Goal: Complete application form

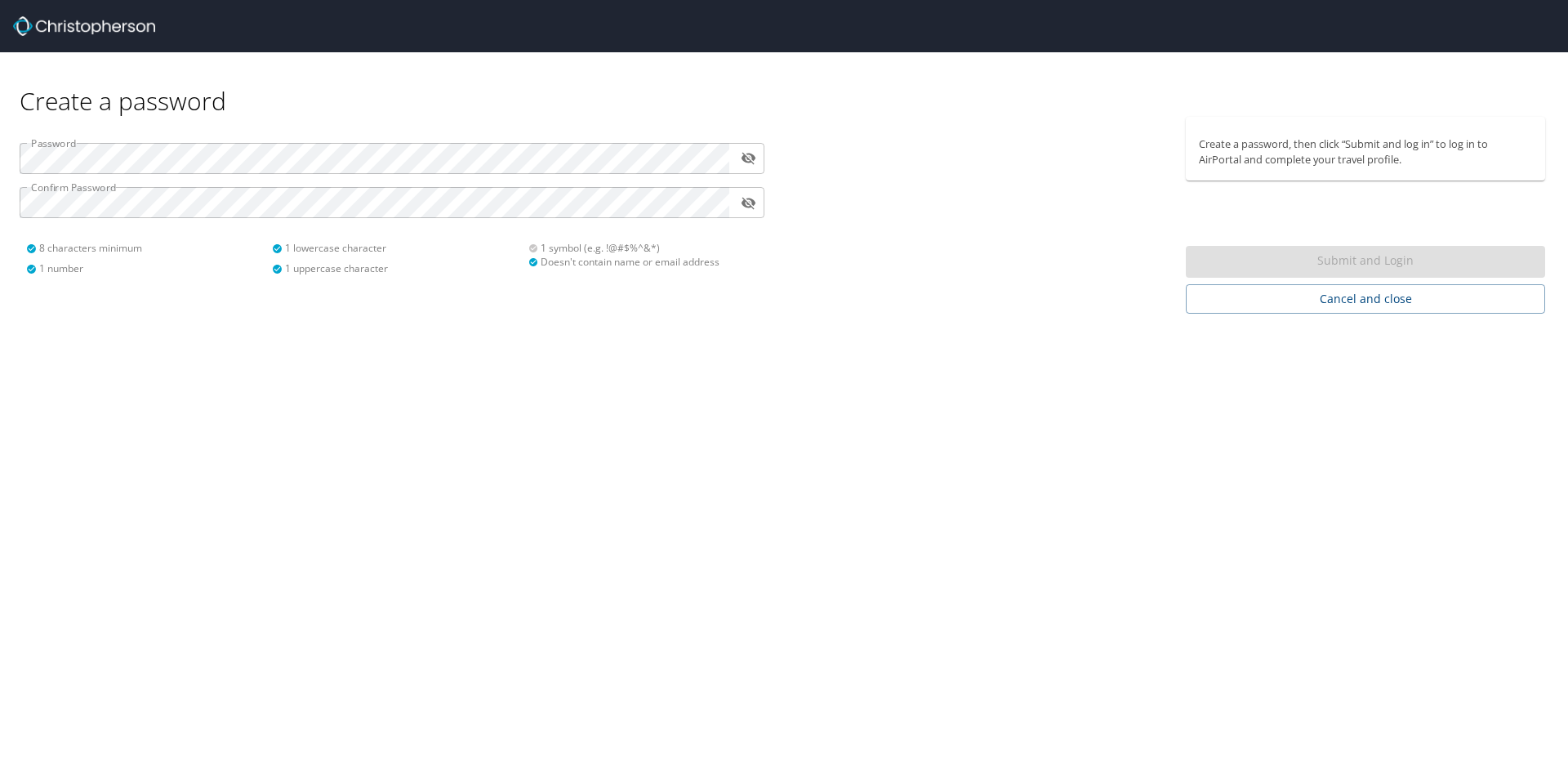
click at [1082, 535] on div "Create a password Password ​ Confirm Password ​ 8 characters minimum 1 number 1…" at bounding box center [784, 386] width 1568 height 772
click at [1290, 255] on div "Submit and Login" at bounding box center [1366, 262] width 360 height 32
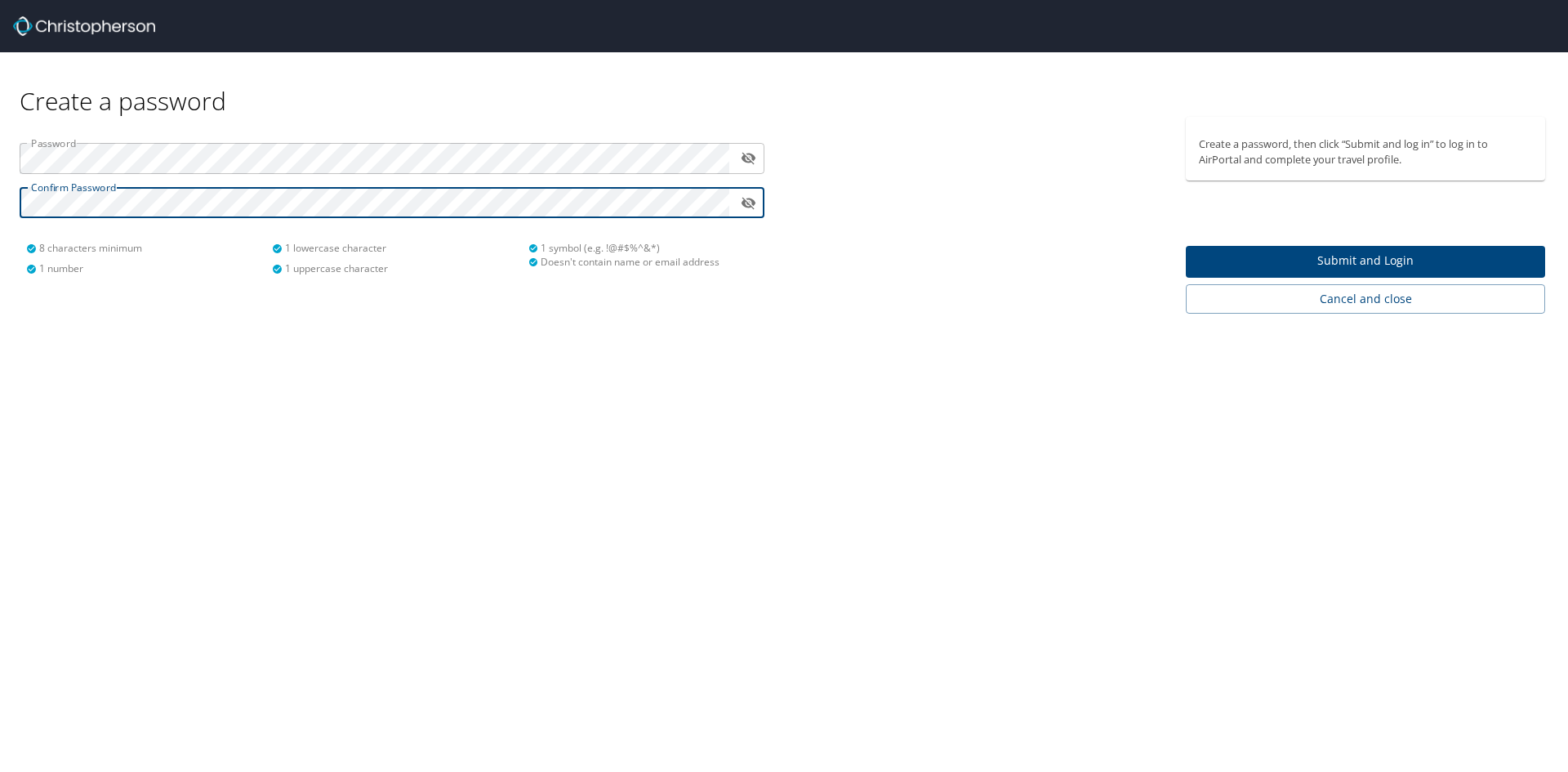
click at [1350, 248] on button "Submit and Login" at bounding box center [1366, 262] width 360 height 32
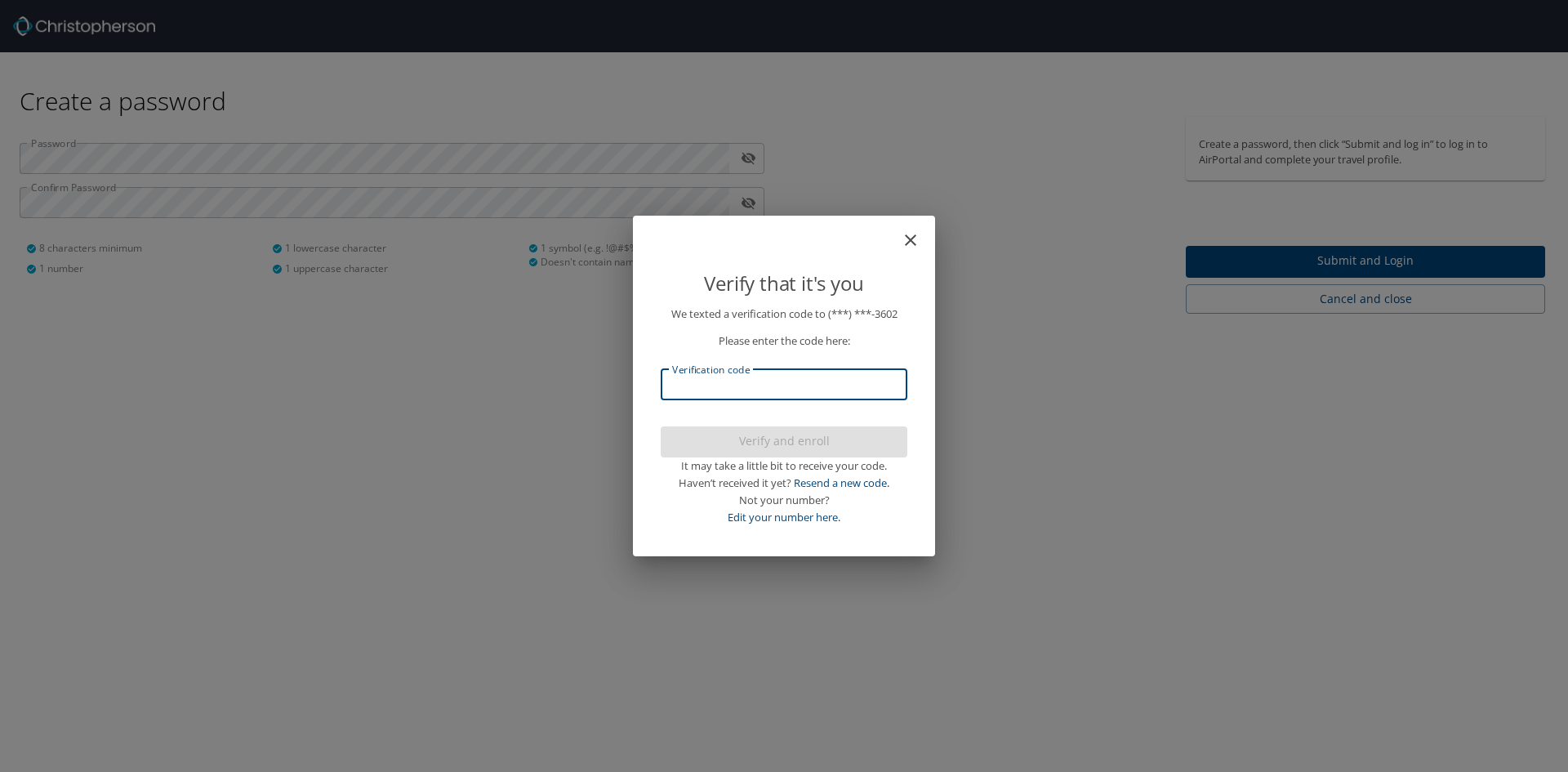
click at [802, 396] on input "Verification code" at bounding box center [784, 385] width 247 height 31
type input "356063"
click at [799, 444] on span "Verify and enroll" at bounding box center [784, 441] width 221 height 20
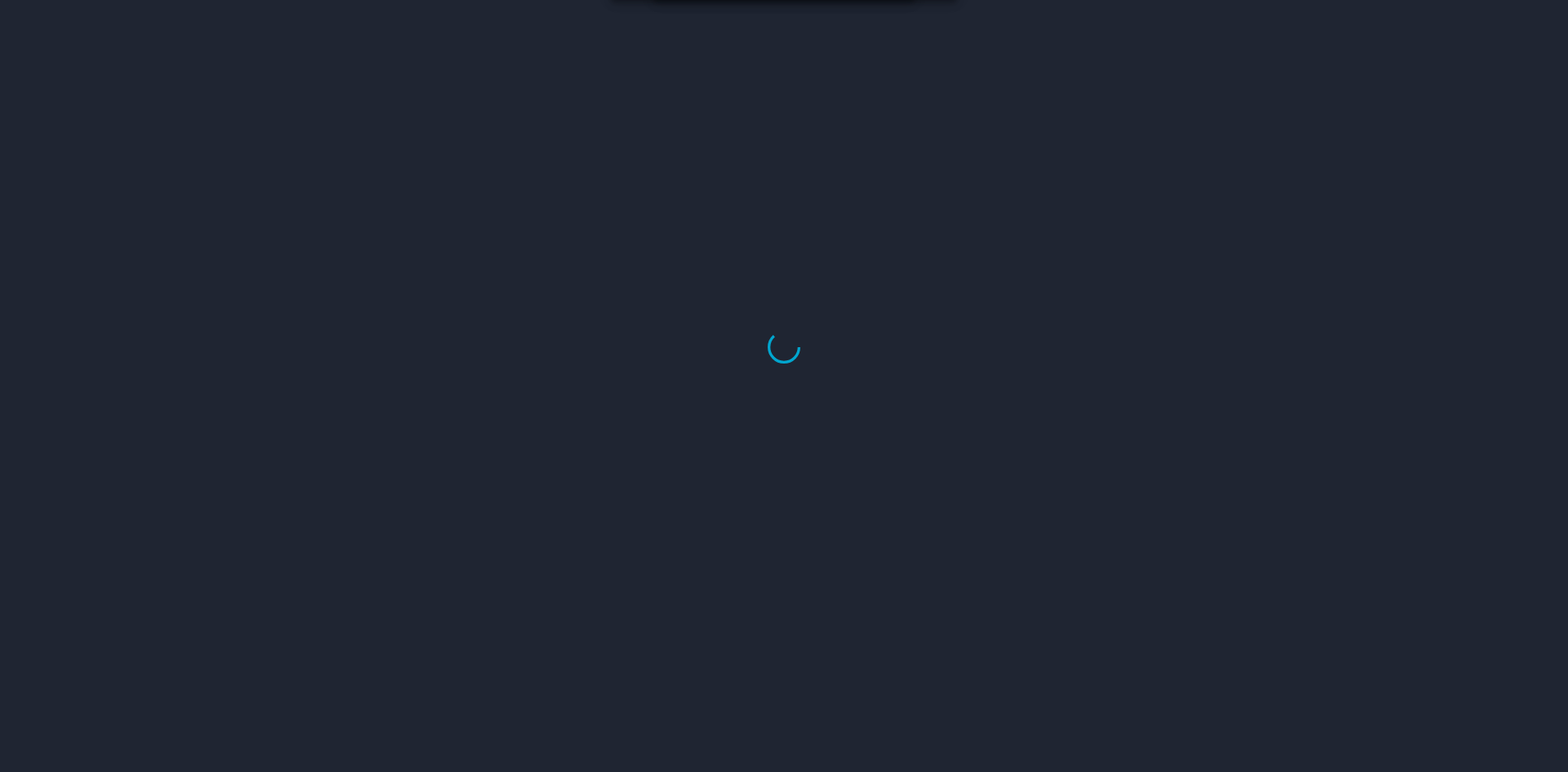
select select "US"
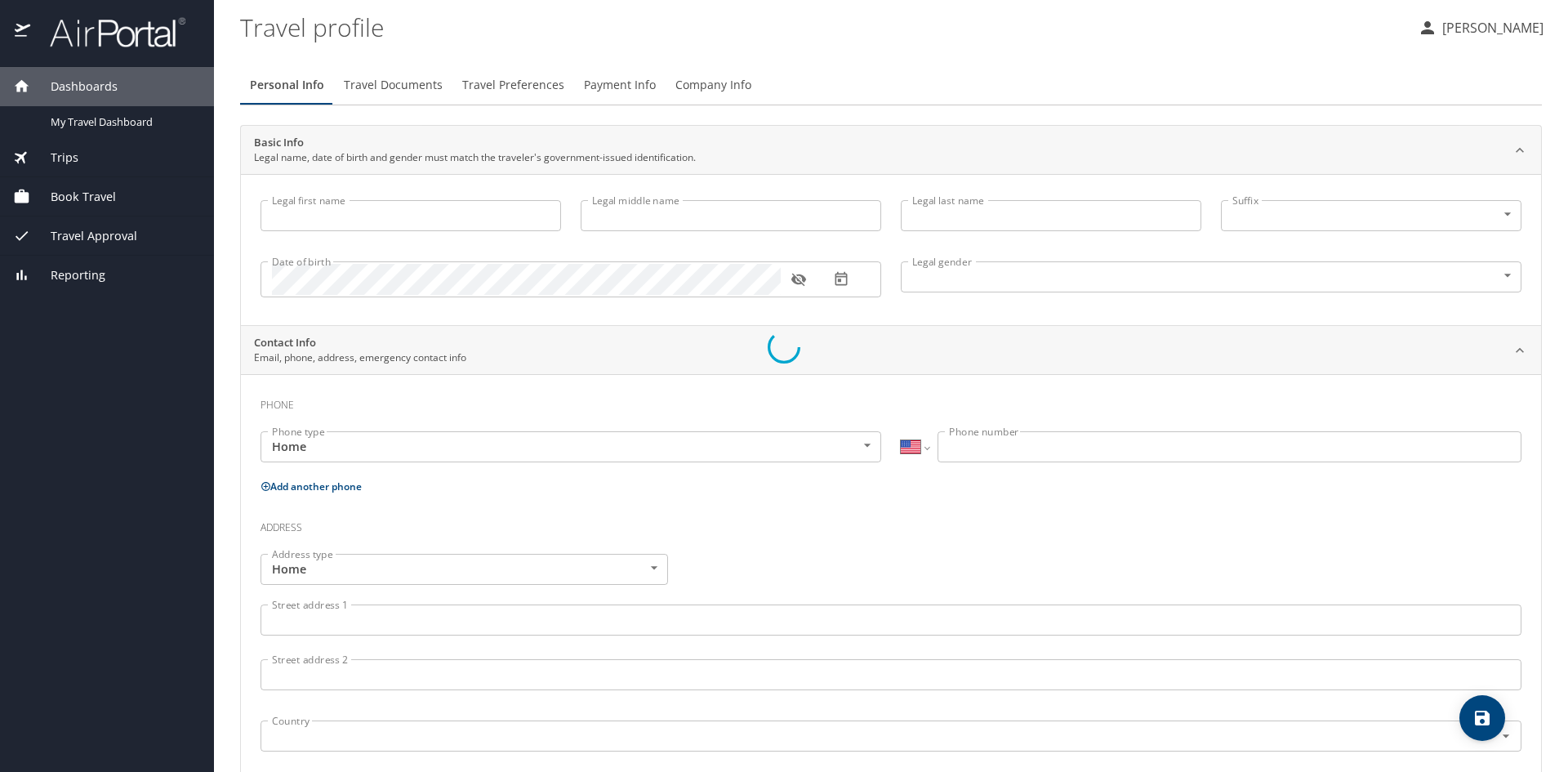
select select "MX"
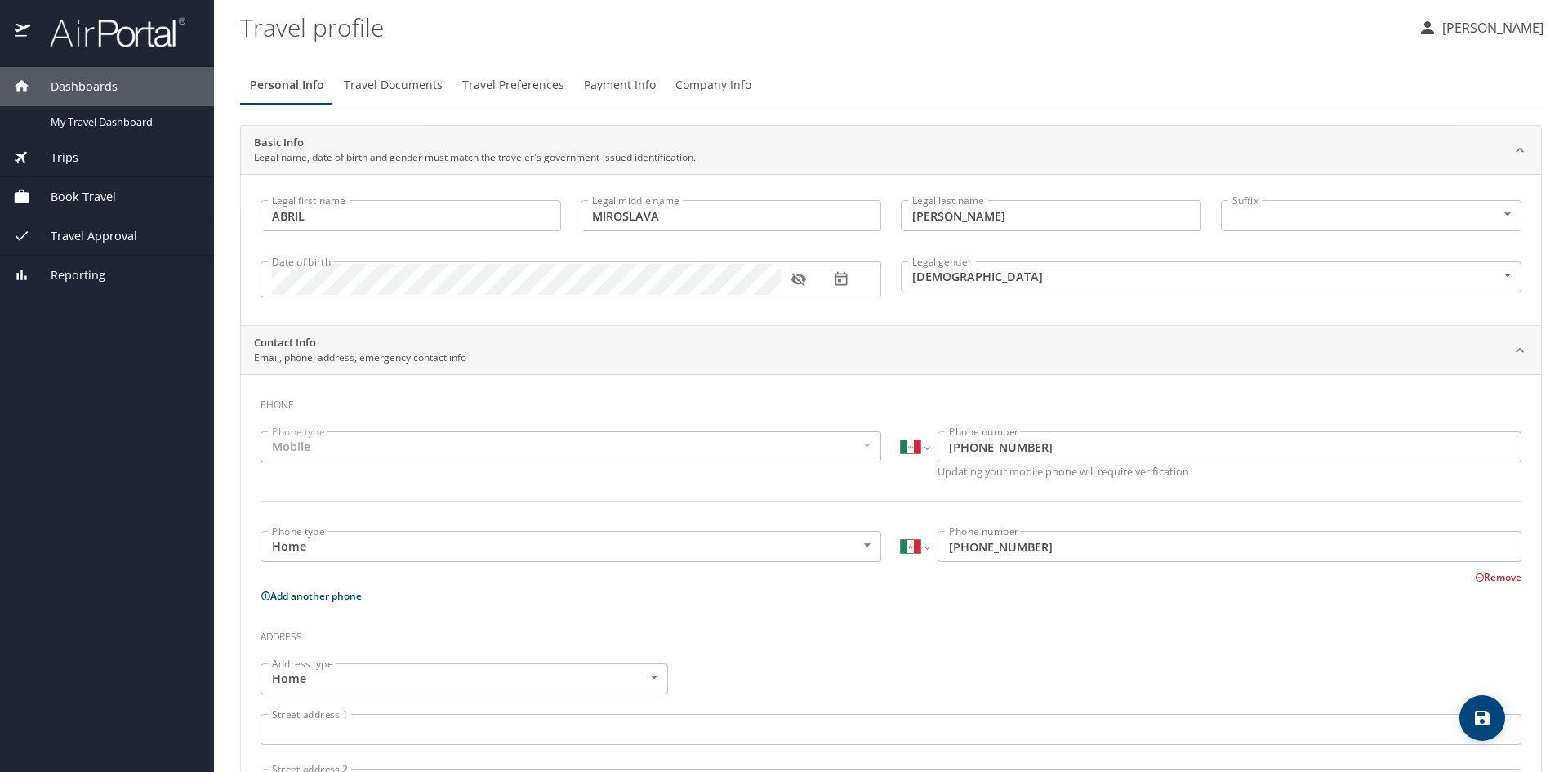
type input "ABRIL"
type input "MIROSLAVA"
type input "[PERSON_NAME]"
type input "[DEMOGRAPHIC_DATA]"
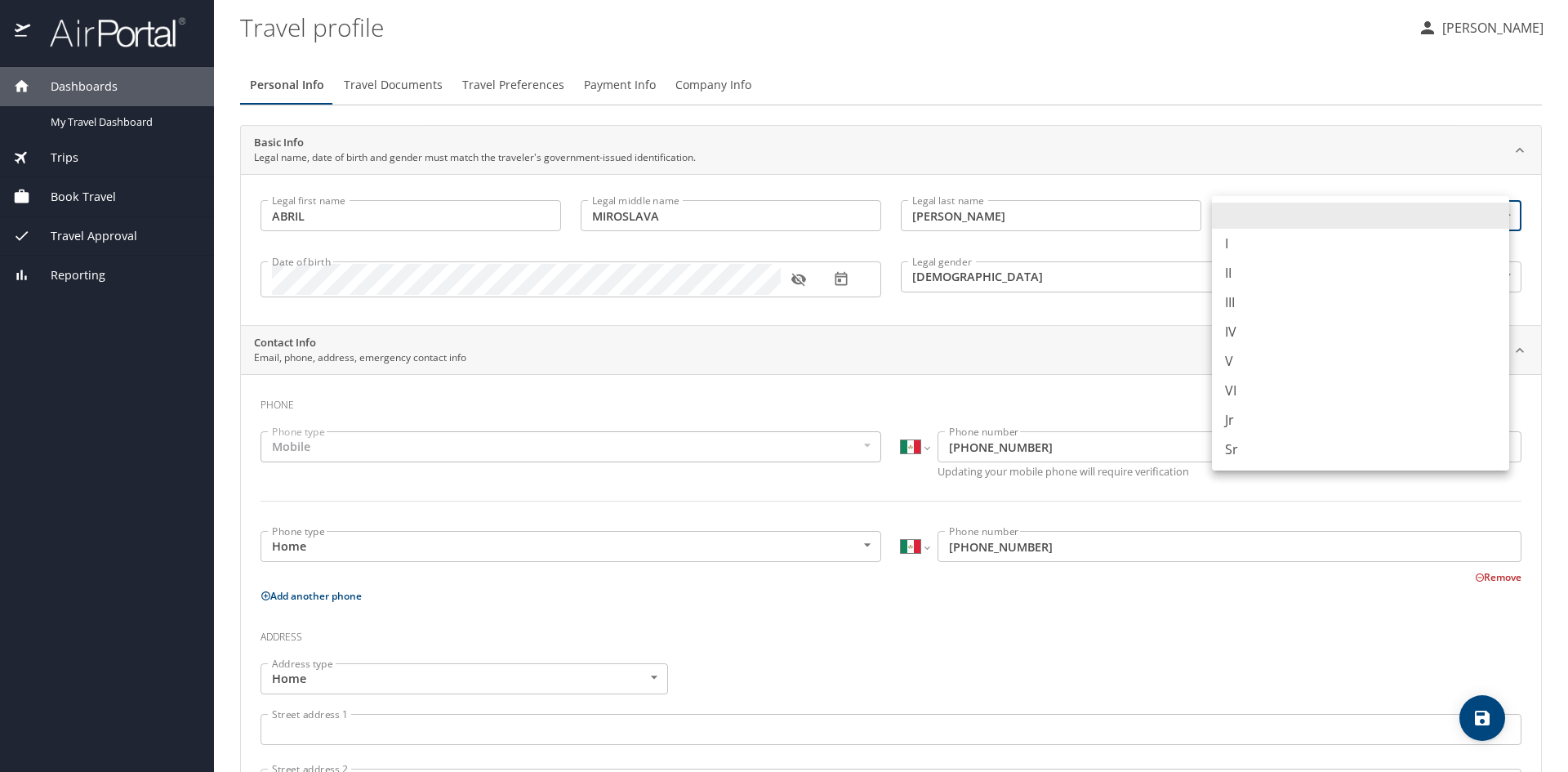
click at [1278, 222] on body "Dashboards My Travel Dashboard Trips Current / Future Trips Past Trips Trips Mi…" at bounding box center [784, 386] width 1568 height 772
click at [1278, 222] on li at bounding box center [1361, 216] width 297 height 26
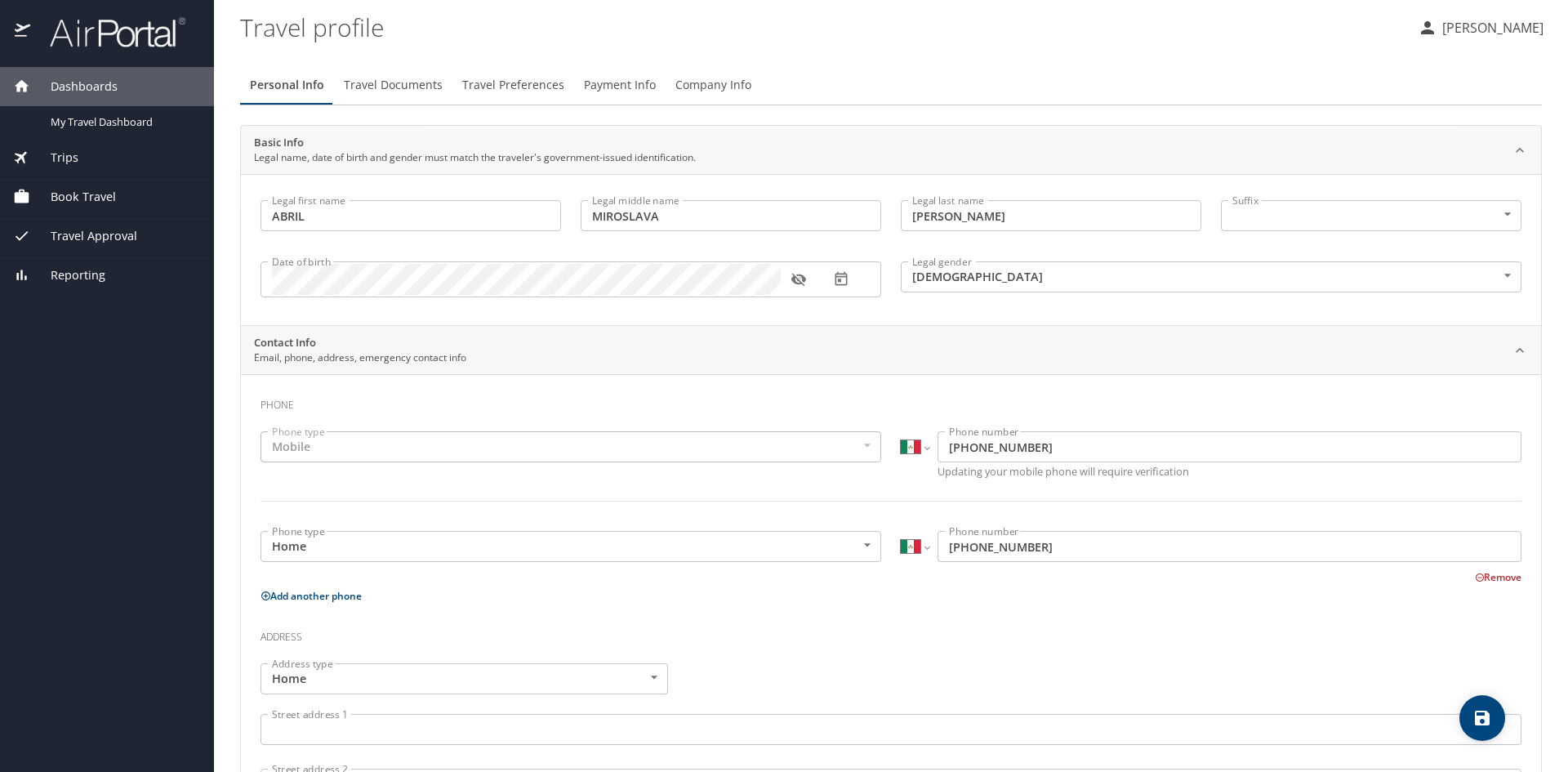
click at [668, 457] on div "Mobile" at bounding box center [571, 447] width 621 height 31
click at [523, 542] on body "Dashboards My Travel Dashboard Trips Current / Future Trips Past Trips Trips Mi…" at bounding box center [784, 386] width 1568 height 772
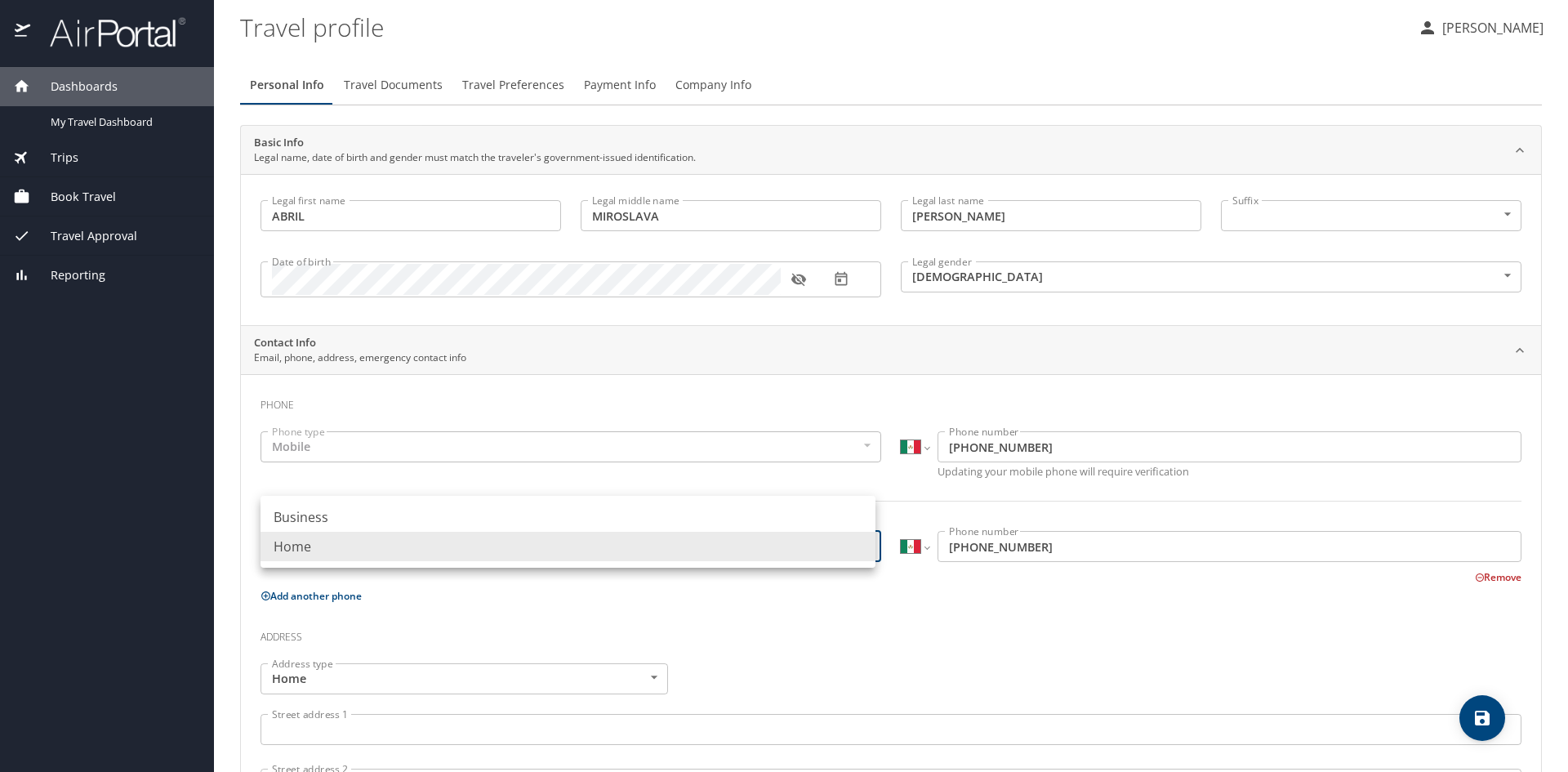
click at [530, 516] on li "Business" at bounding box center [568, 517] width 615 height 30
type input "Business"
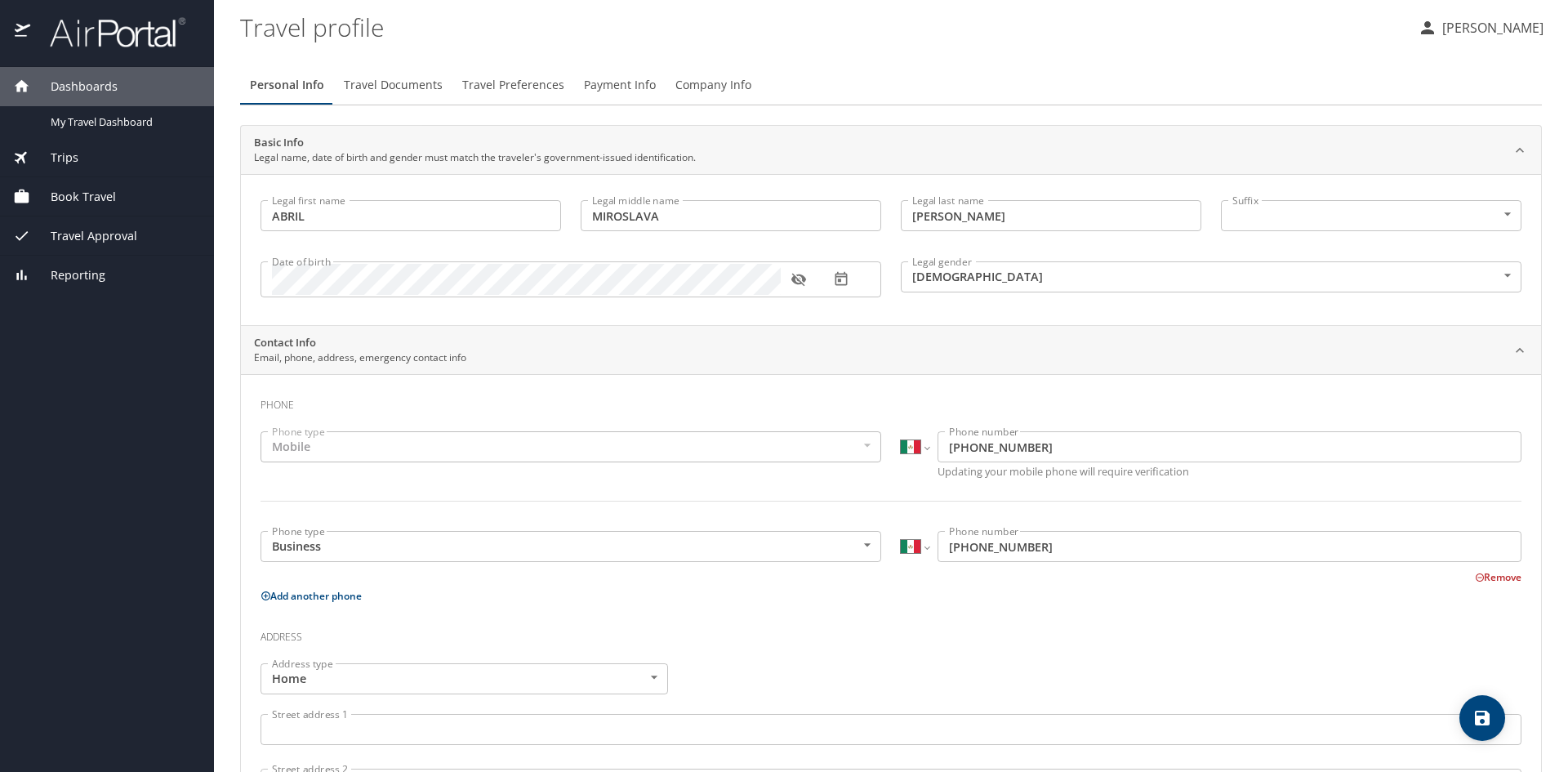
click at [864, 623] on h3 "Address" at bounding box center [891, 633] width 1261 height 28
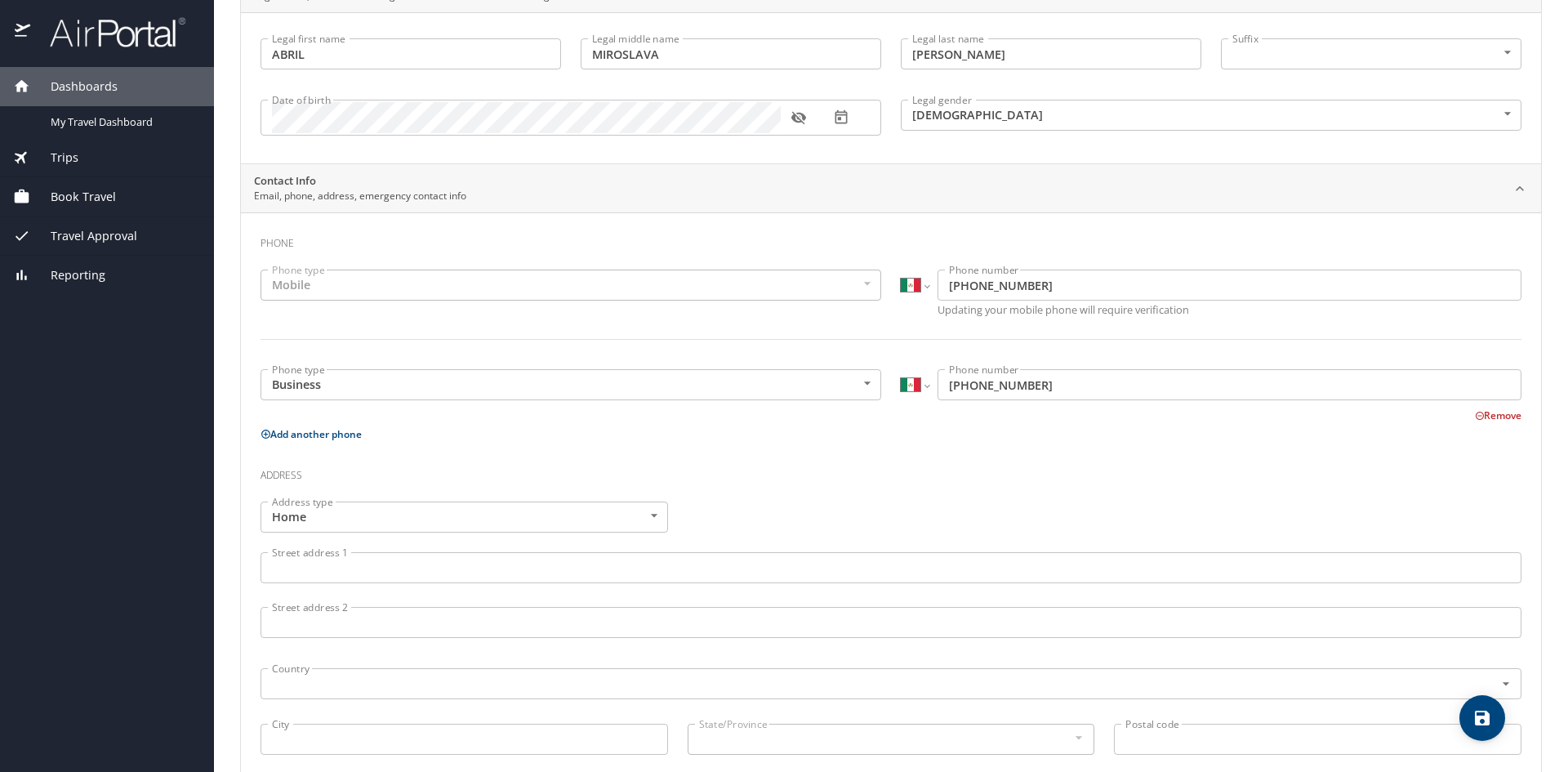
scroll to position [163, 0]
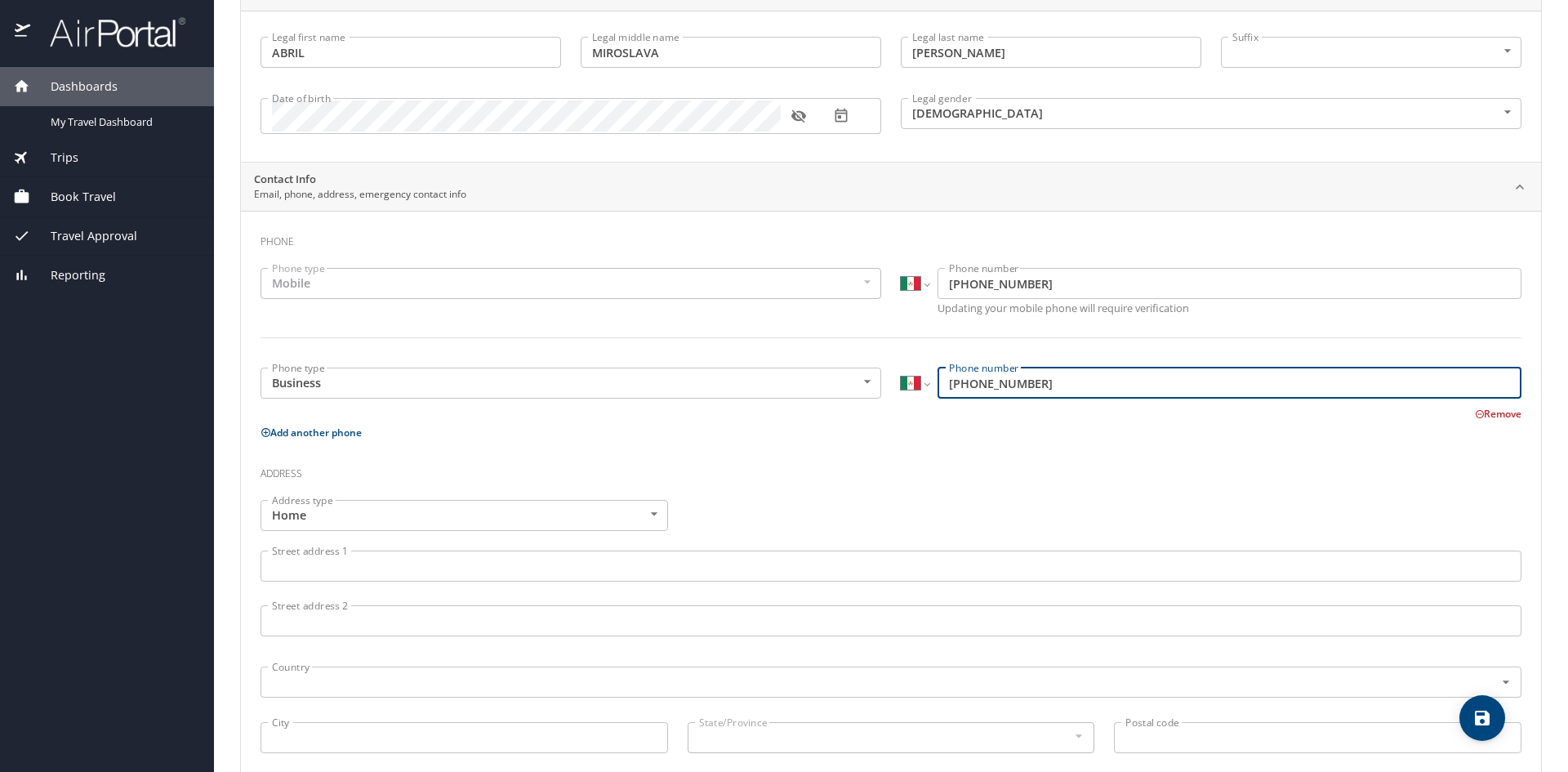
click at [1076, 389] on input "[PHONE_NUMBER]" at bounding box center [1230, 383] width 584 height 31
drag, startPoint x: 1063, startPoint y: 388, endPoint x: 926, endPoint y: 388, distance: 137.0
click at [926, 388] on div "International [GEOGRAPHIC_DATA] [GEOGRAPHIC_DATA] [GEOGRAPHIC_DATA] [GEOGRAPHIC…" at bounding box center [1212, 383] width 621 height 31
type input "899 160 6245"
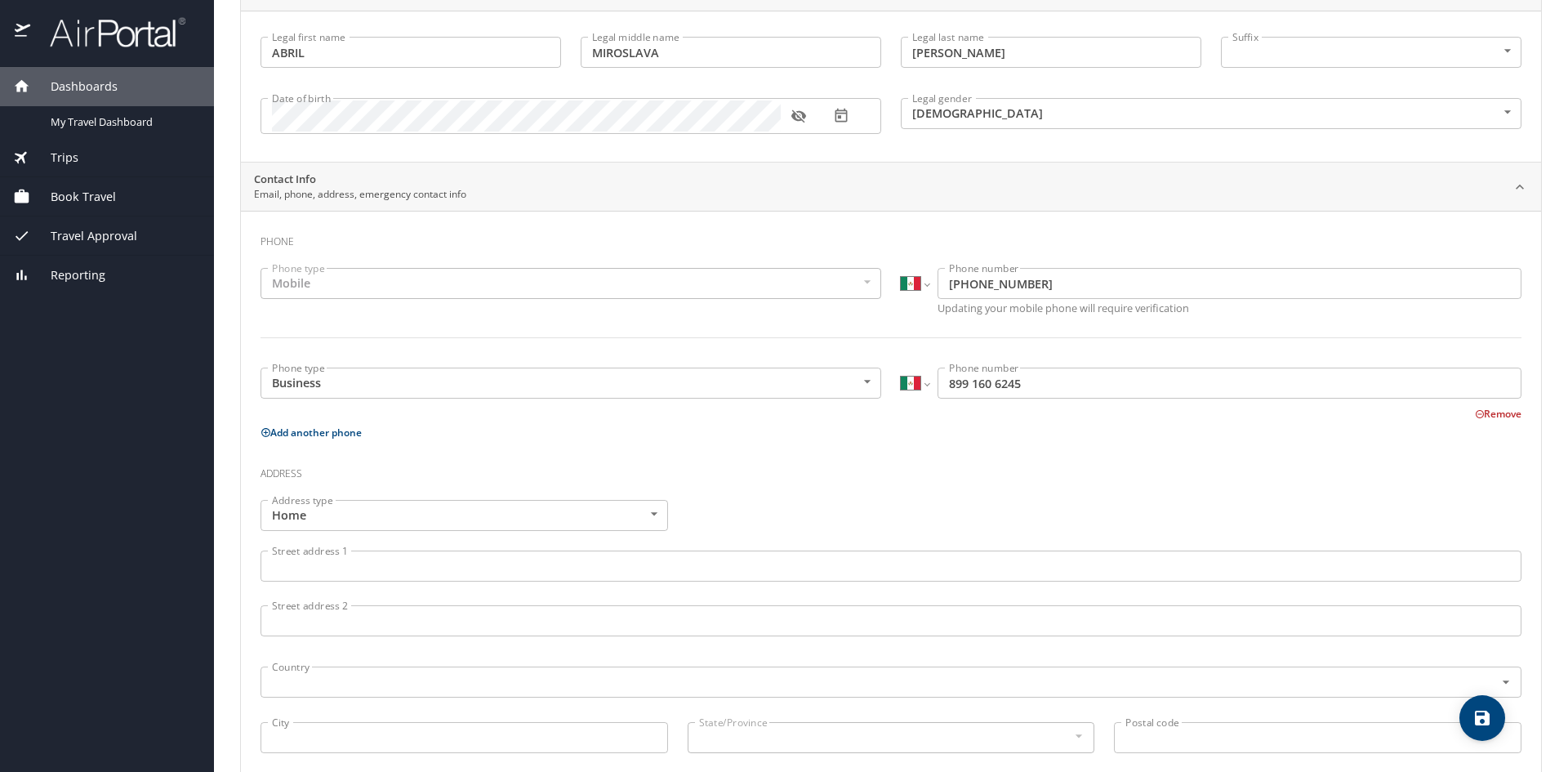
click at [794, 544] on div "Street address [STREET_ADDRESS]" at bounding box center [892, 568] width 1281 height 55
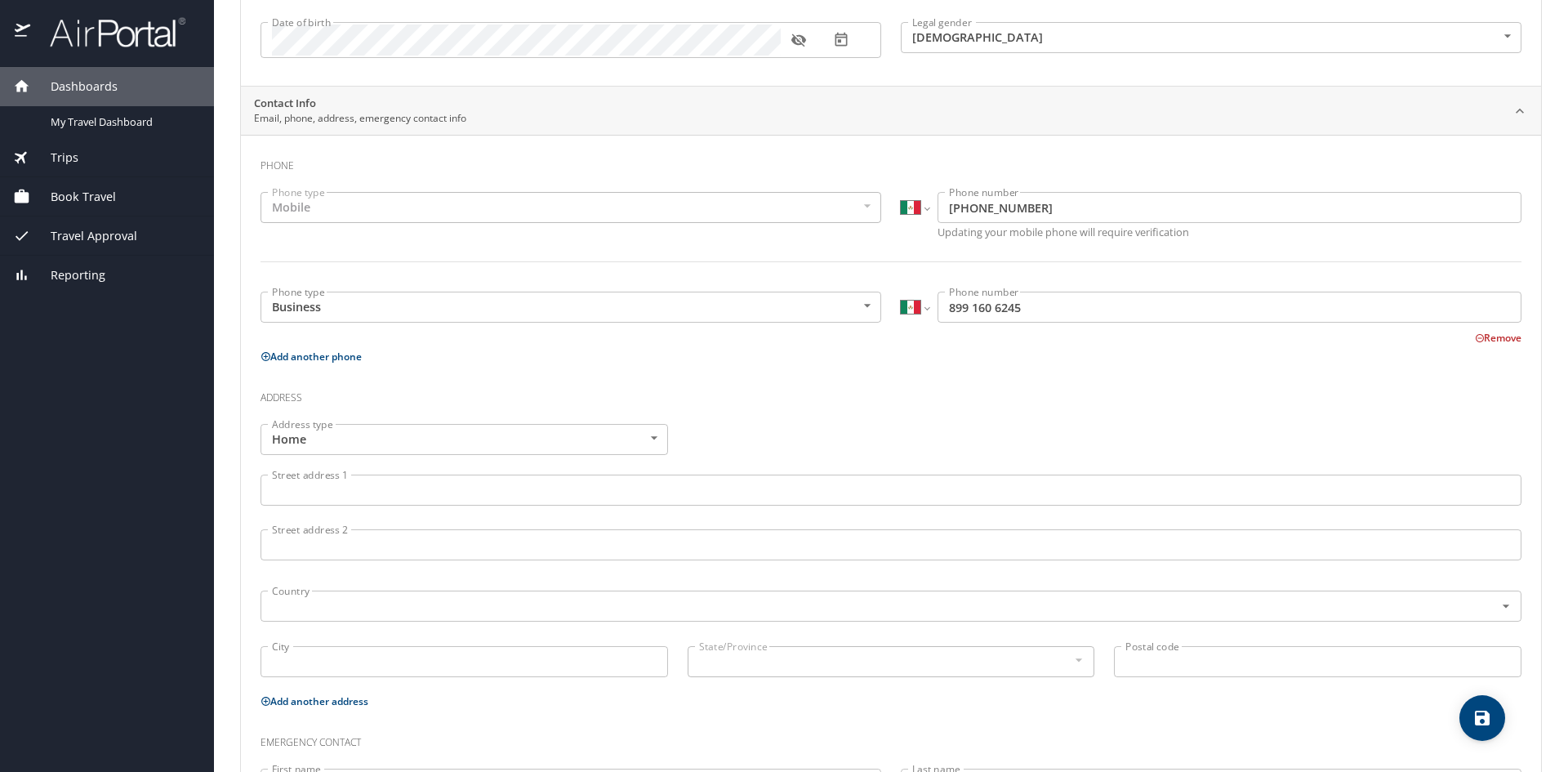
scroll to position [327, 0]
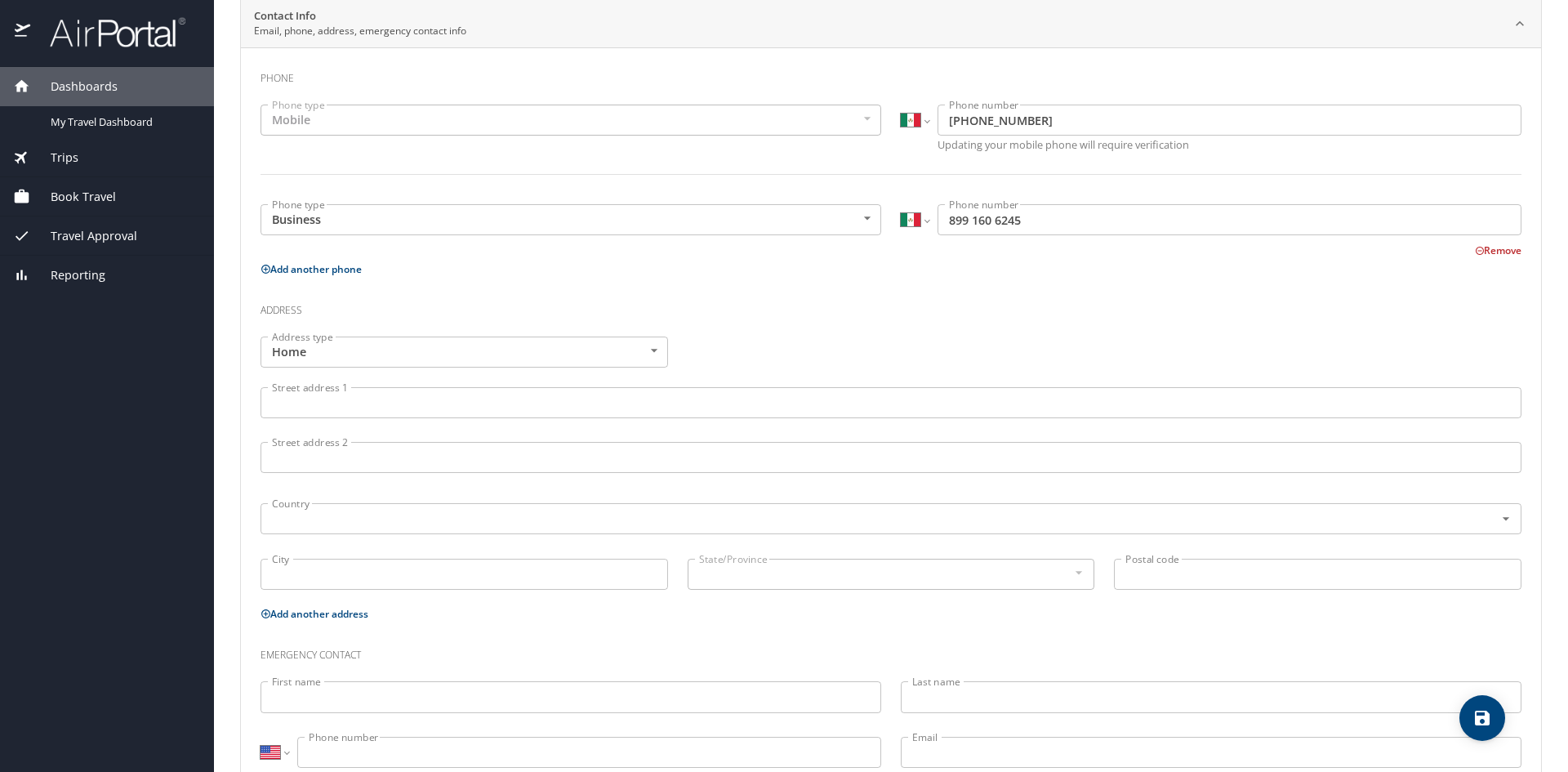
click at [455, 400] on input "Street address 1" at bounding box center [891, 403] width 1261 height 31
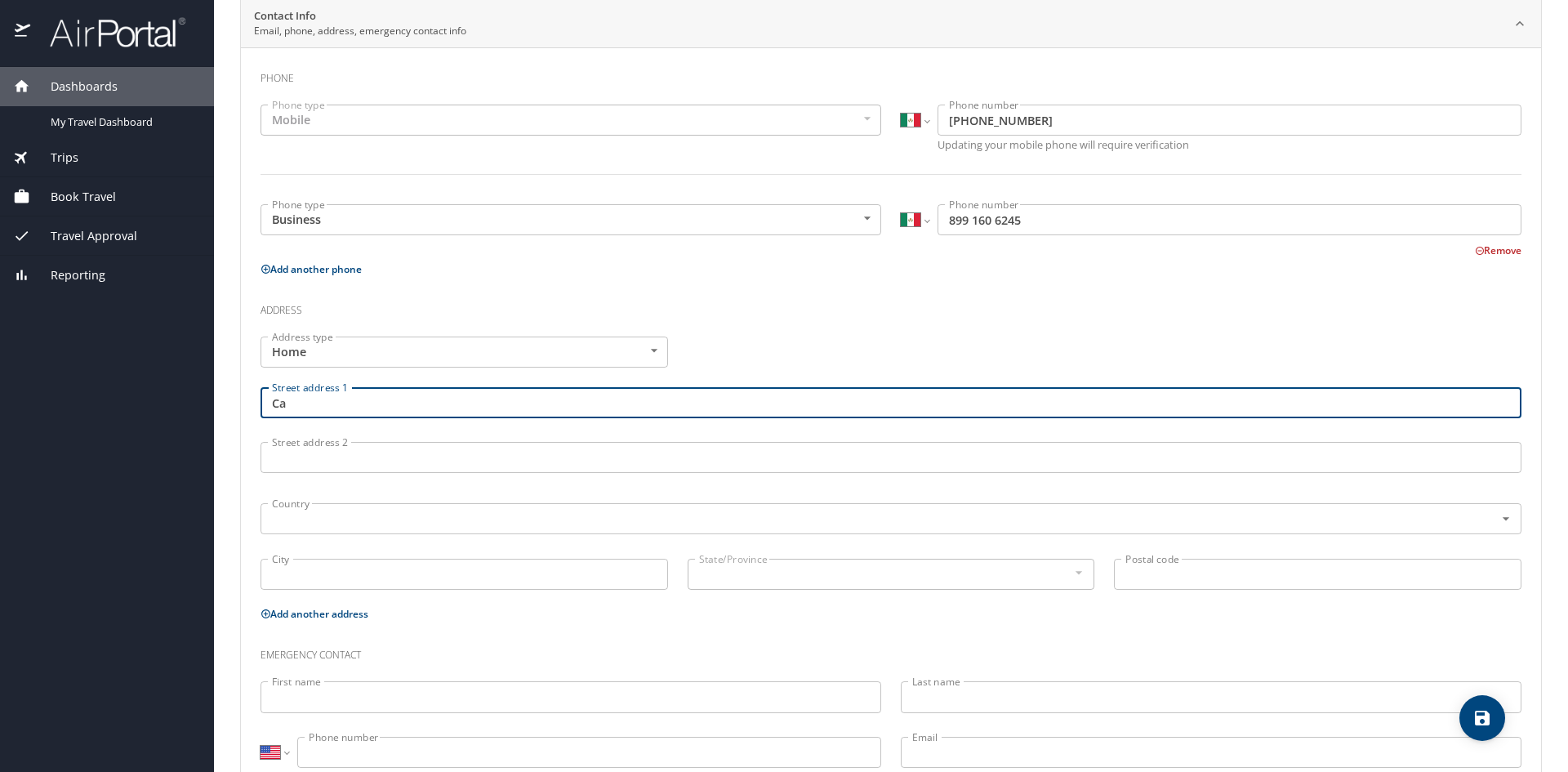
type input "C"
type input "Cuarta #414"
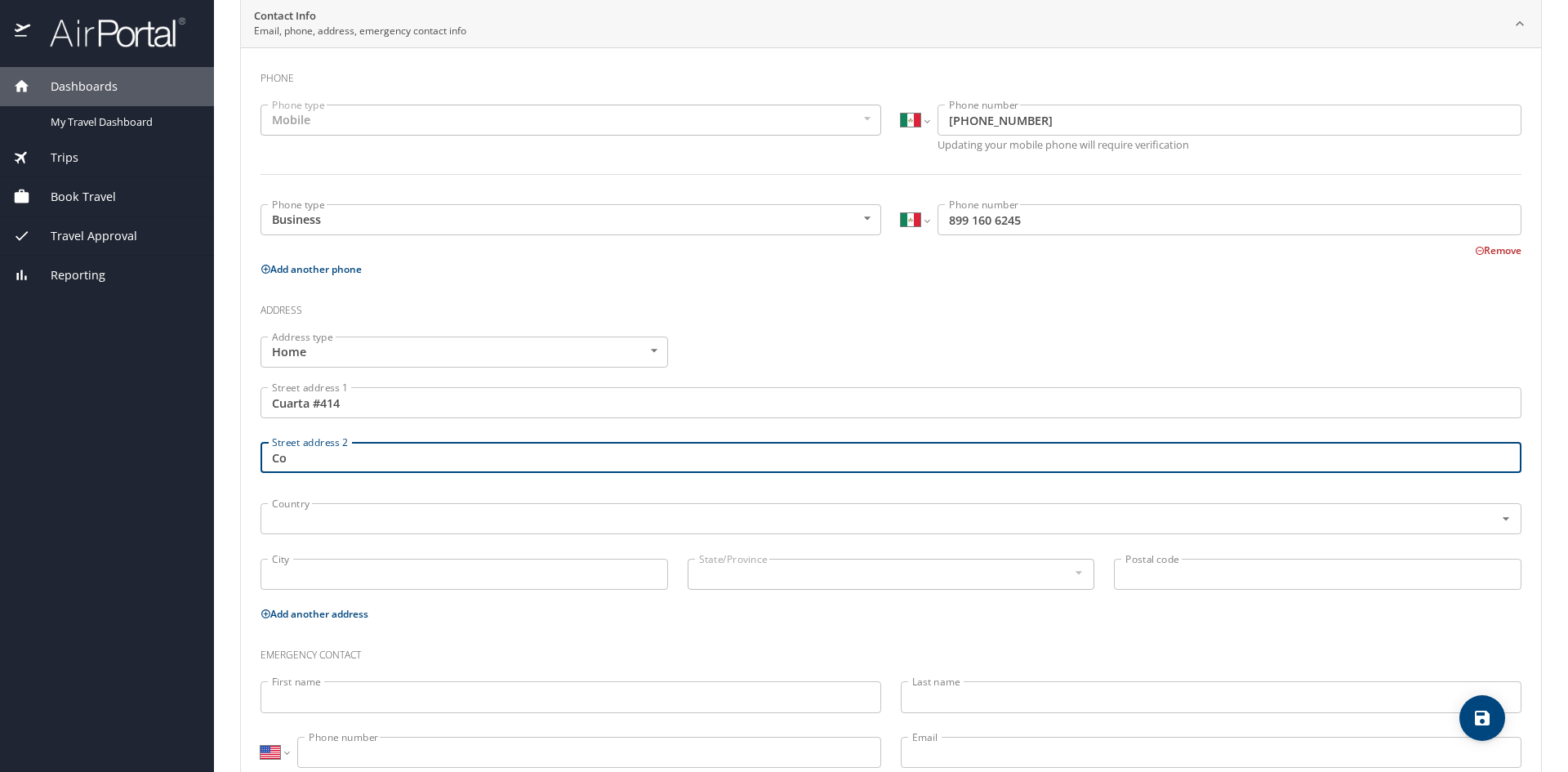
type input "C"
click at [498, 507] on div "Country" at bounding box center [891, 519] width 1261 height 31
type input "[PERSON_NAME]"
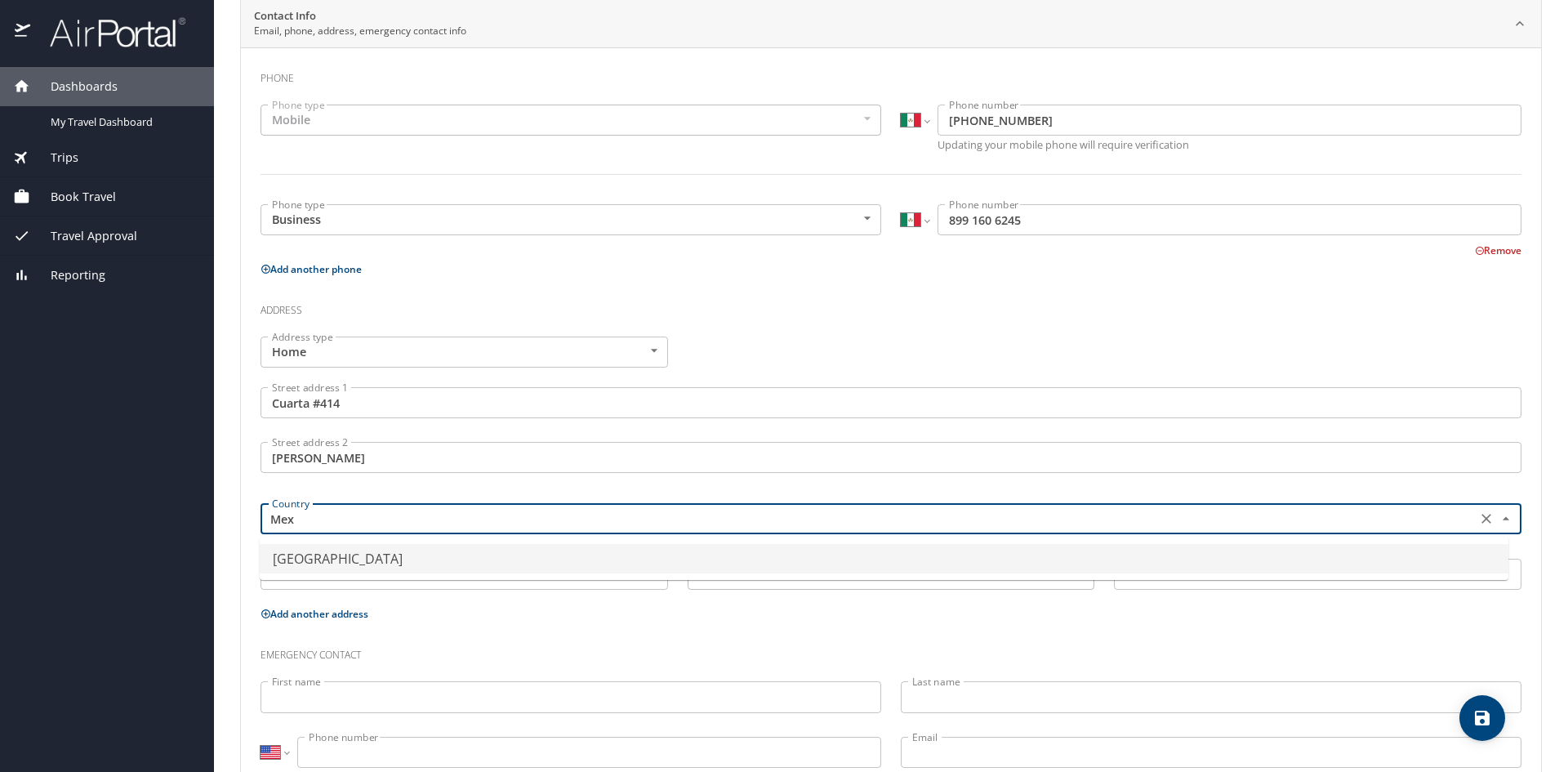
click at [502, 564] on li "[GEOGRAPHIC_DATA]" at bounding box center [884, 559] width 1249 height 30
type input "[GEOGRAPHIC_DATA]"
click at [501, 570] on input "City" at bounding box center [464, 575] width 408 height 31
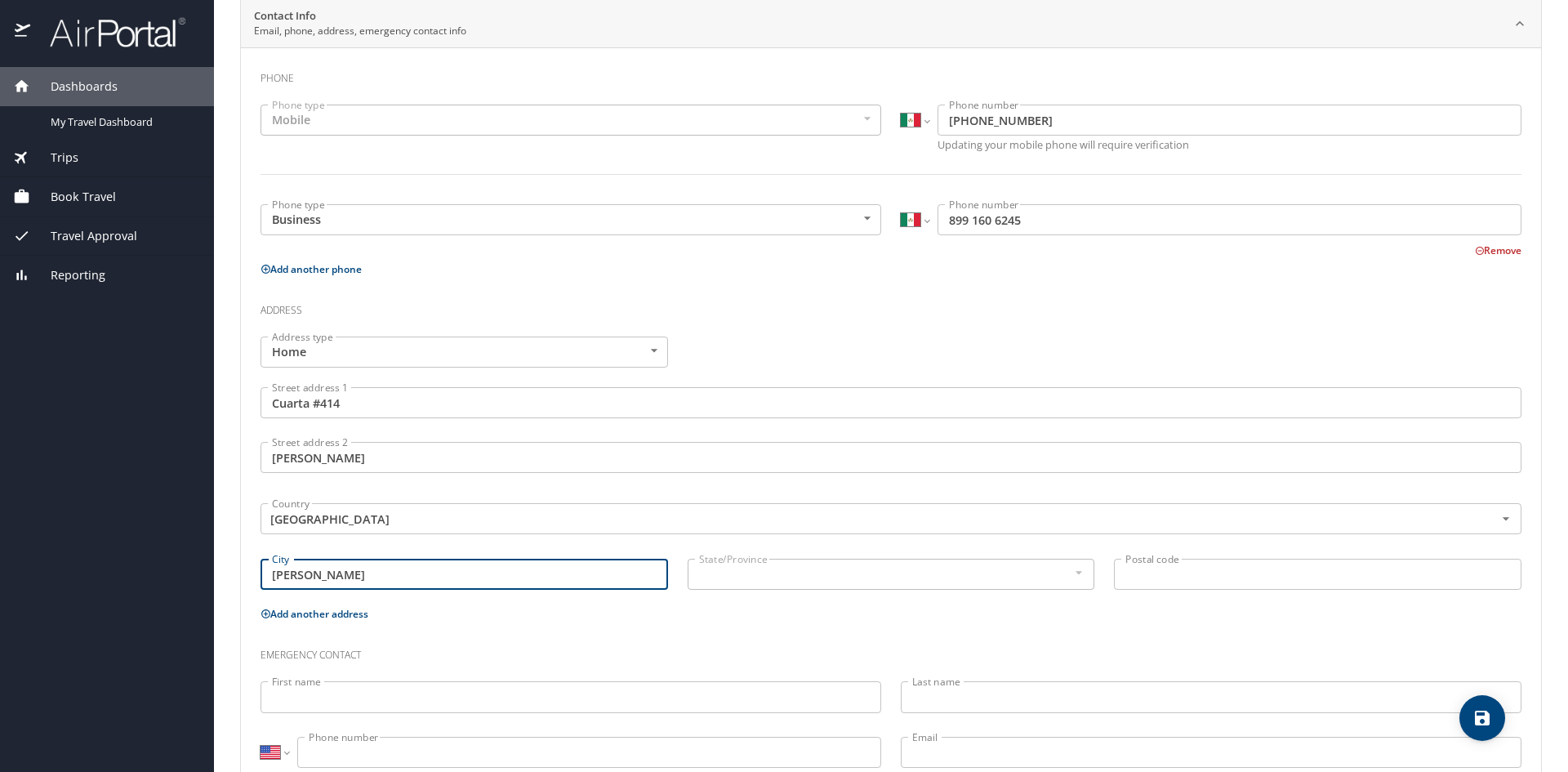
type input "[PERSON_NAME]"
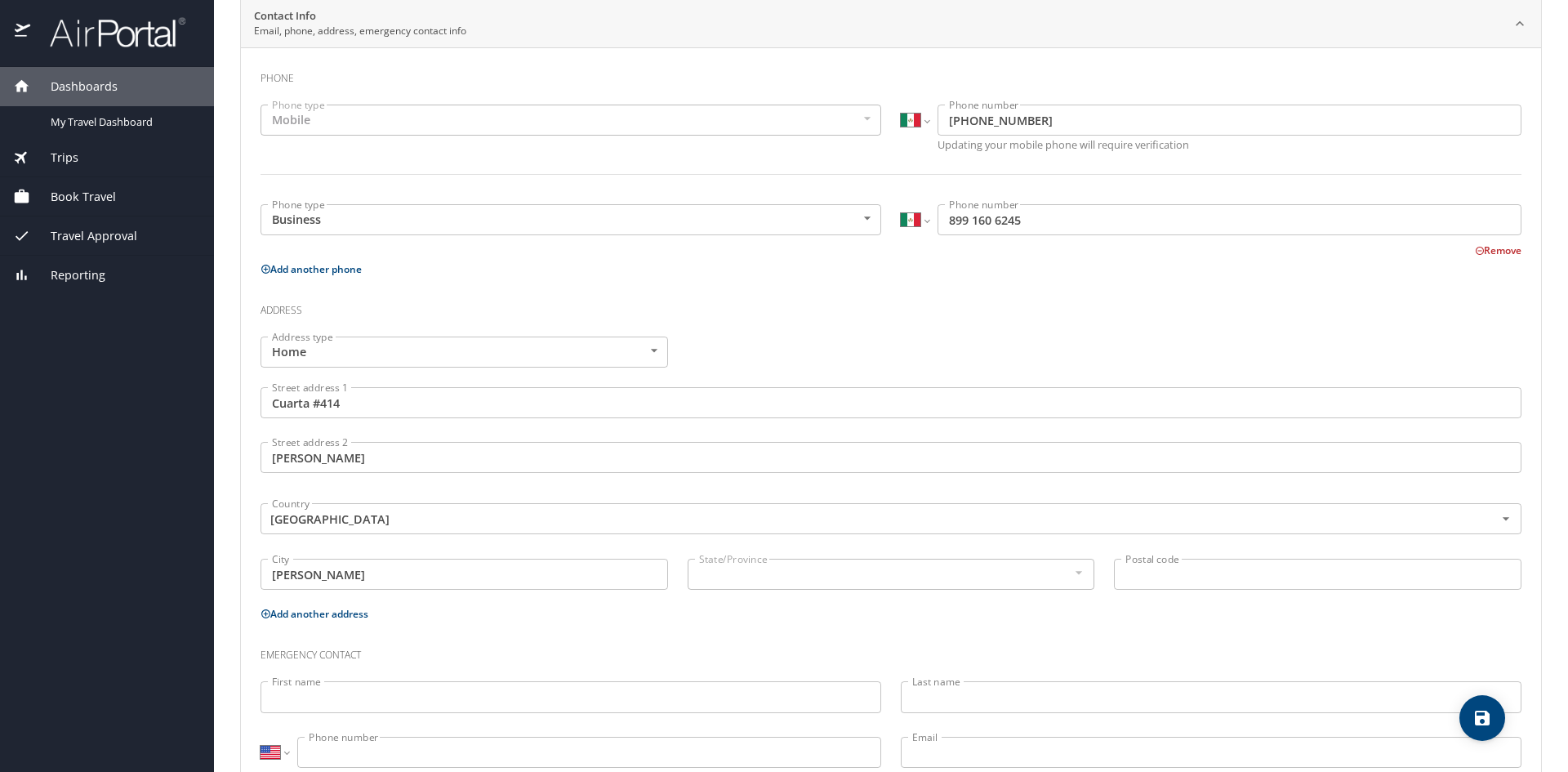
click at [1073, 572] on div at bounding box center [1078, 573] width 18 height 20
click at [1070, 574] on div at bounding box center [1078, 573] width 18 height 20
click at [655, 583] on input "[PERSON_NAME]" at bounding box center [464, 575] width 408 height 31
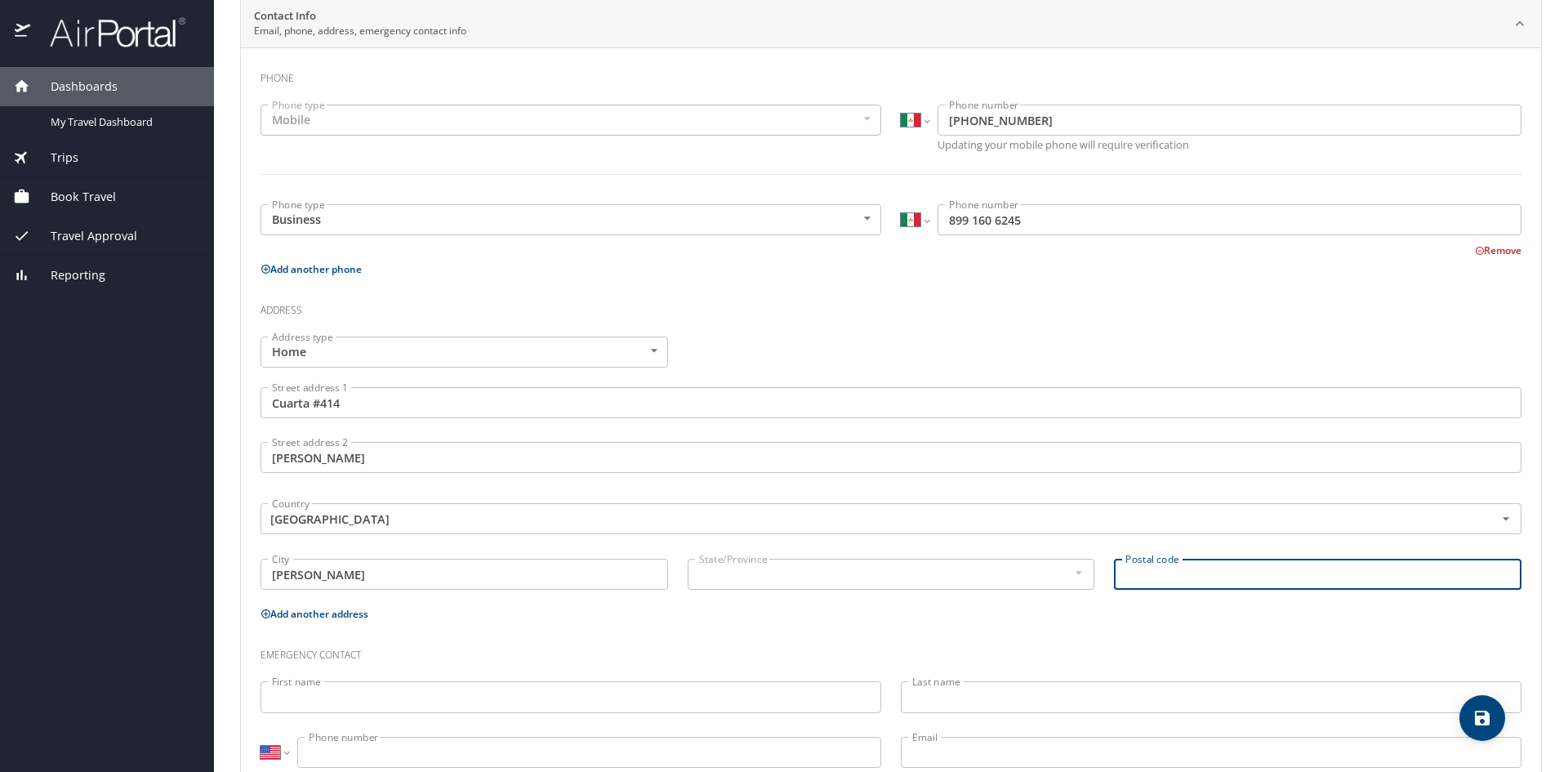
click at [1146, 581] on input "Postal code" at bounding box center [1318, 575] width 408 height 31
type input "88684"
click at [1126, 598] on div "Postal code 88684 Postal code" at bounding box center [1319, 576] width 428 height 55
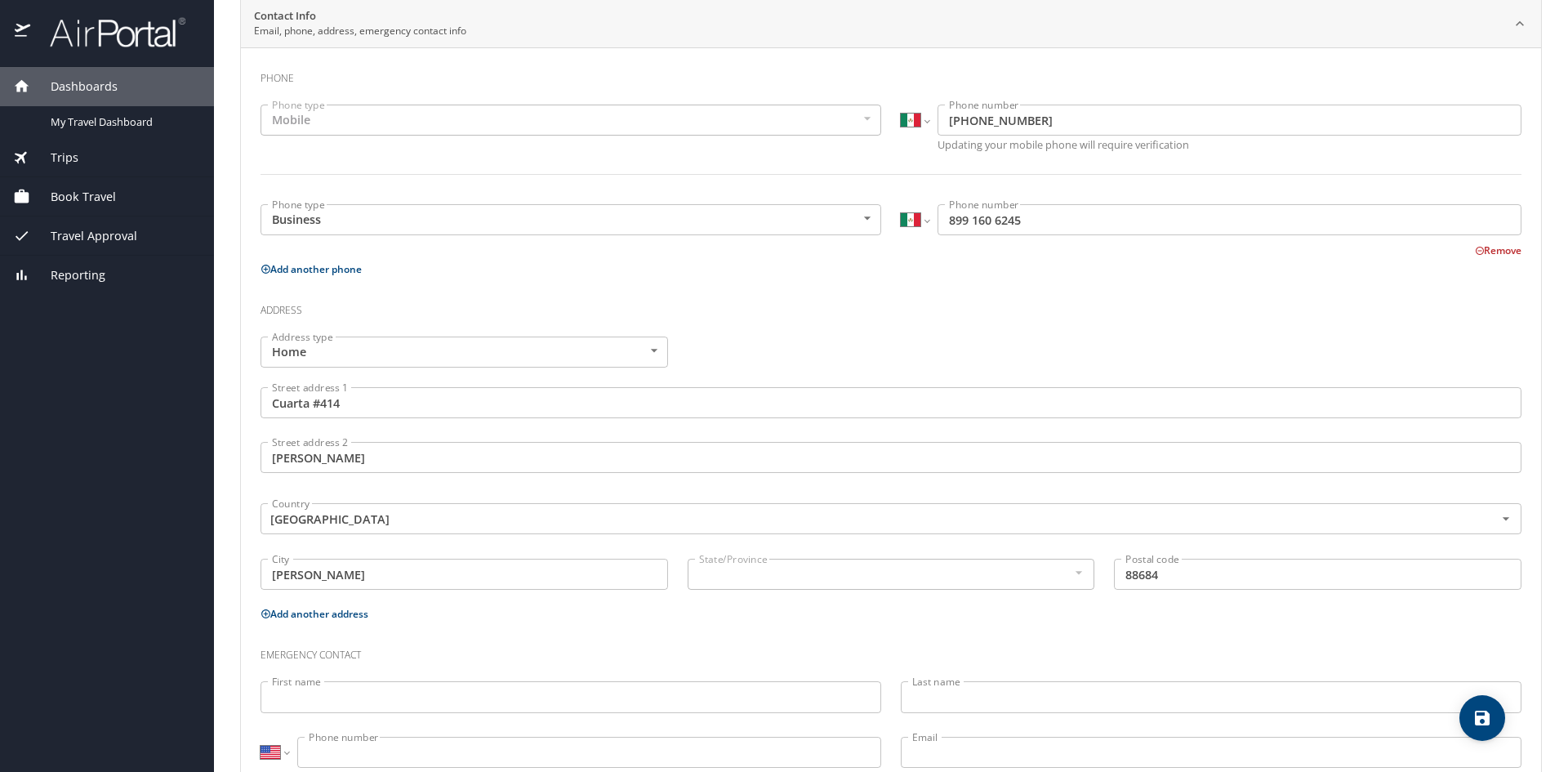
click at [899, 591] on div "State/Province State/Province" at bounding box center [891, 572] width 408 height 41
click at [1069, 569] on div at bounding box center [1078, 573] width 18 height 20
click at [1072, 578] on div at bounding box center [1078, 573] width 18 height 20
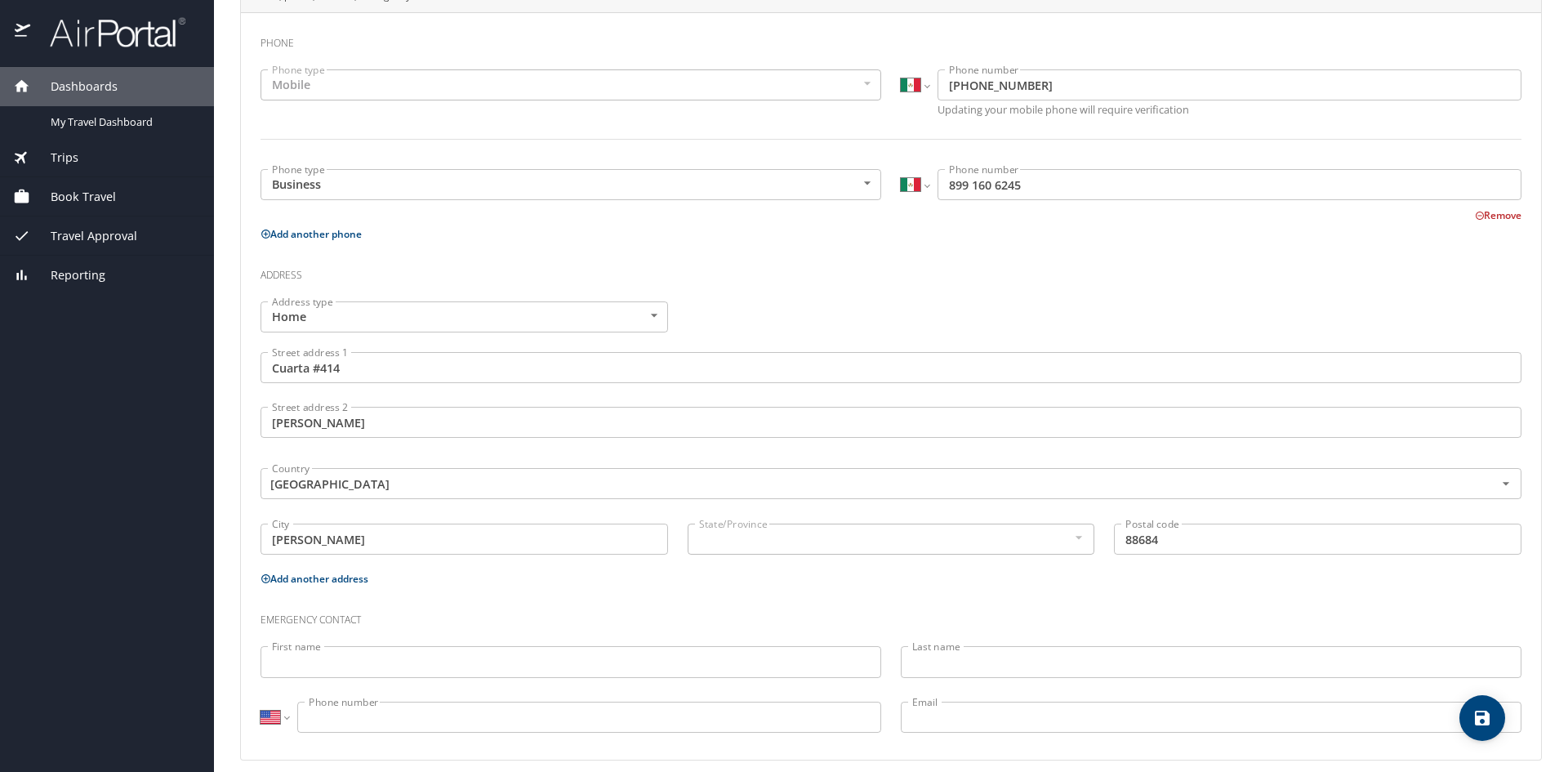
scroll to position [376, 0]
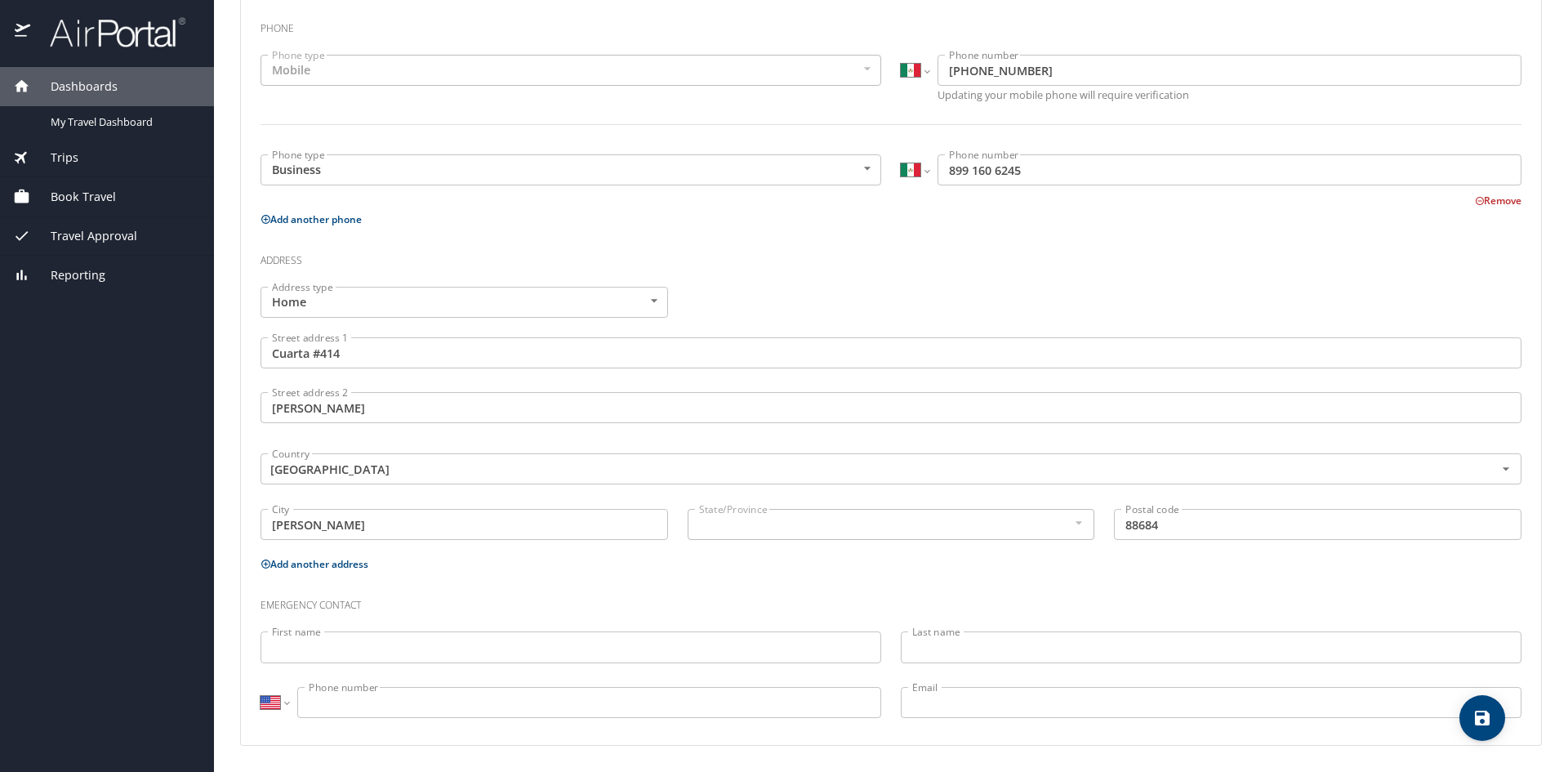
click at [516, 640] on input "First name" at bounding box center [571, 647] width 621 height 31
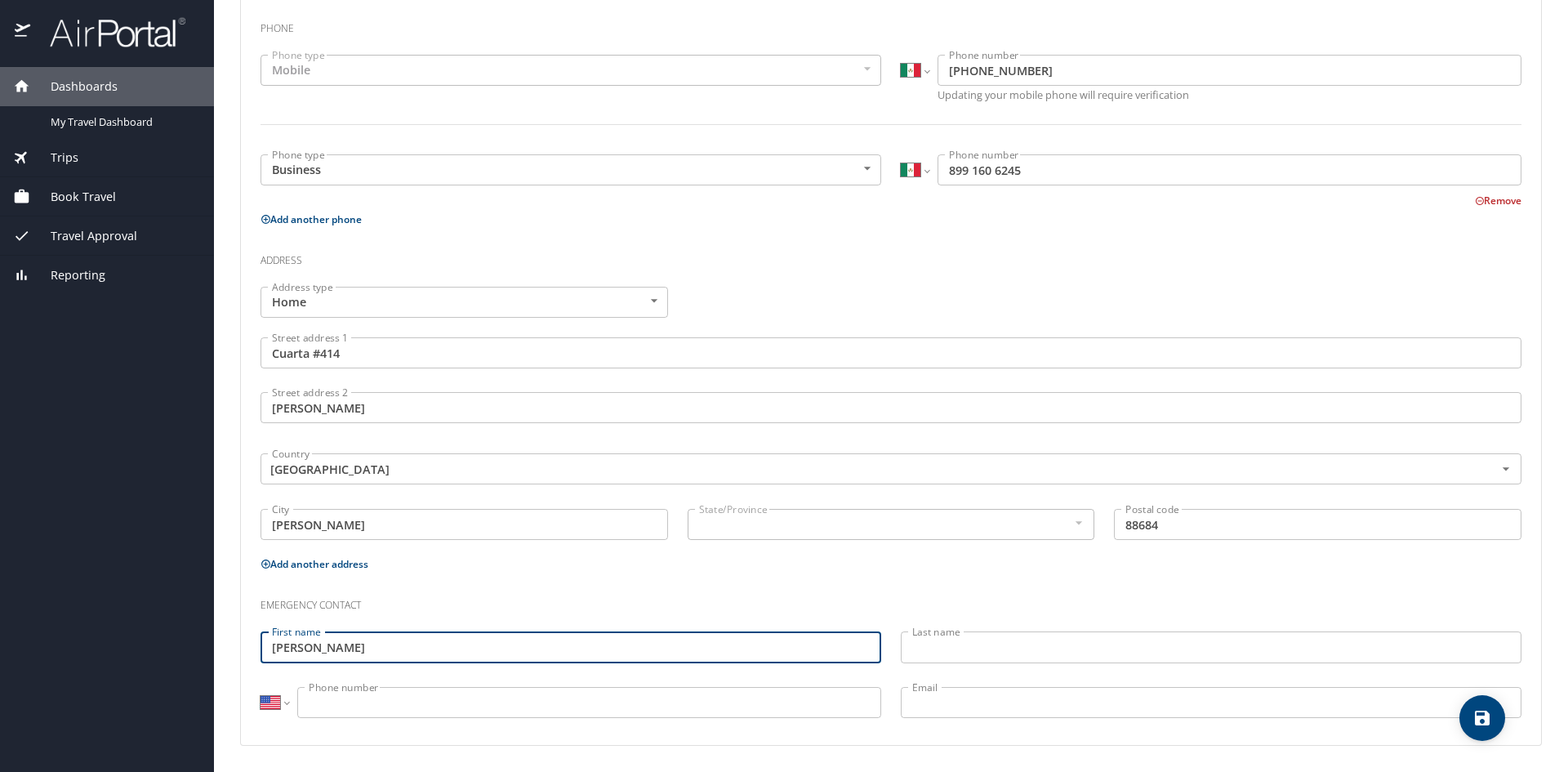
type input "[PERSON_NAME]"
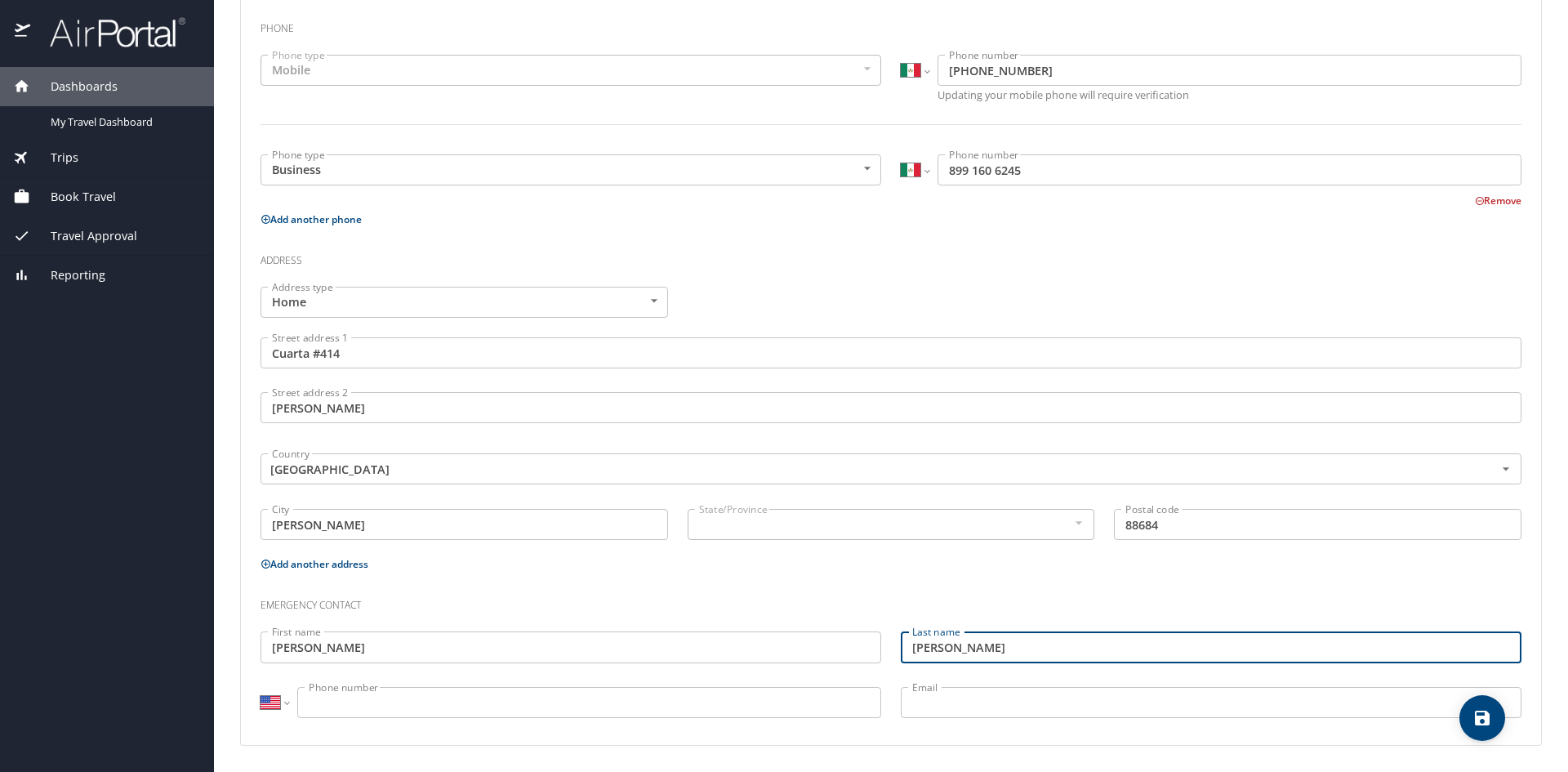
type input "[PERSON_NAME]"
click at [508, 706] on input "Phone number" at bounding box center [589, 702] width 584 height 31
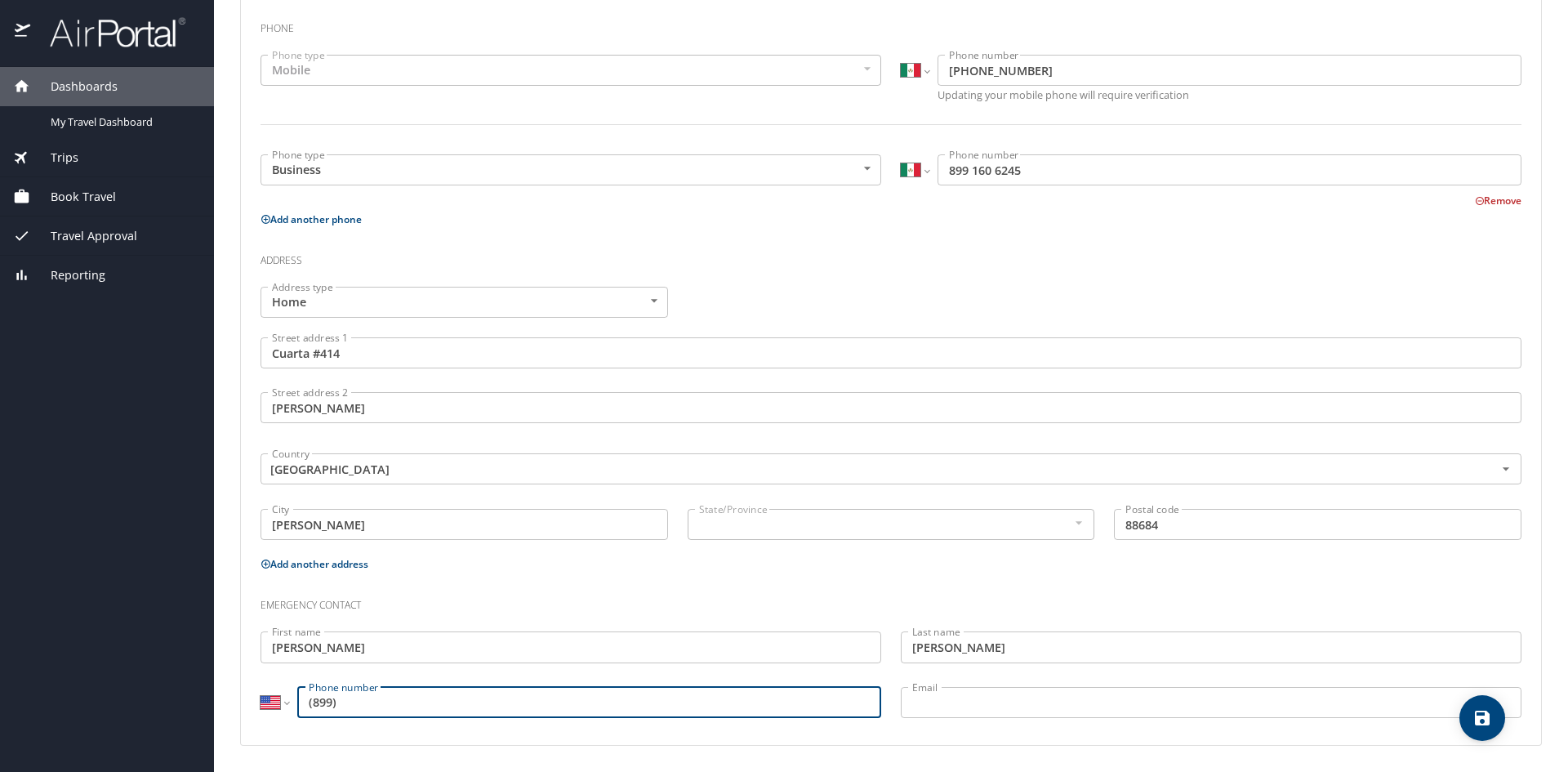
type input "(899)"
click at [282, 699] on select "International [GEOGRAPHIC_DATA] [GEOGRAPHIC_DATA] [GEOGRAPHIC_DATA] [GEOGRAPHIC…" at bounding box center [275, 702] width 28 height 31
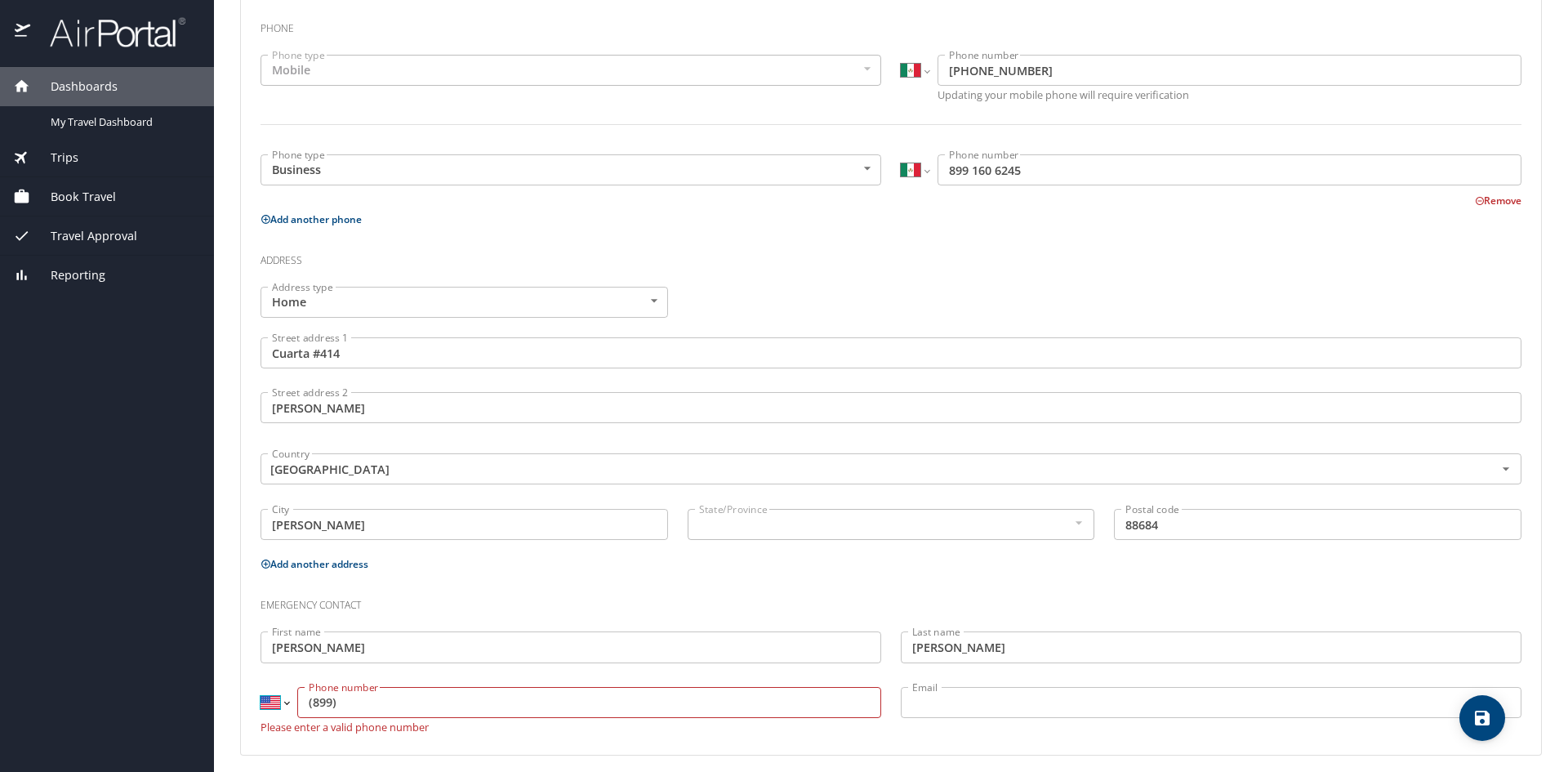
select select "MX"
click at [261, 687] on select "International [GEOGRAPHIC_DATA] [GEOGRAPHIC_DATA] [GEOGRAPHIC_DATA] [GEOGRAPHIC…" at bounding box center [275, 702] width 28 height 31
type input "899 168 4443"
click at [665, 617] on div "Emergency contact" at bounding box center [892, 599] width 1281 height 44
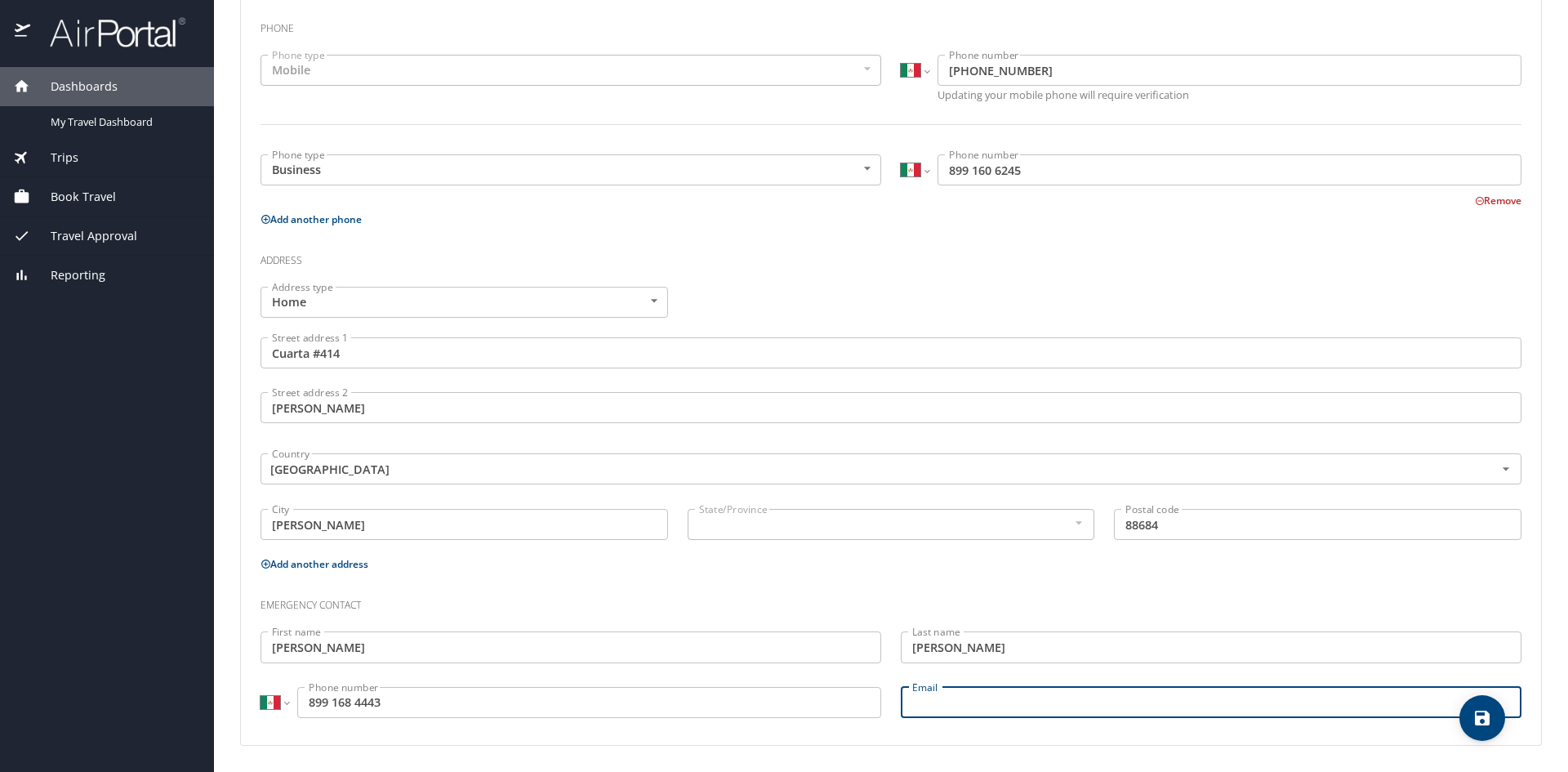
click at [980, 693] on input "Email" at bounding box center [1212, 702] width 621 height 31
click at [999, 716] on input "Email" at bounding box center [1212, 702] width 621 height 31
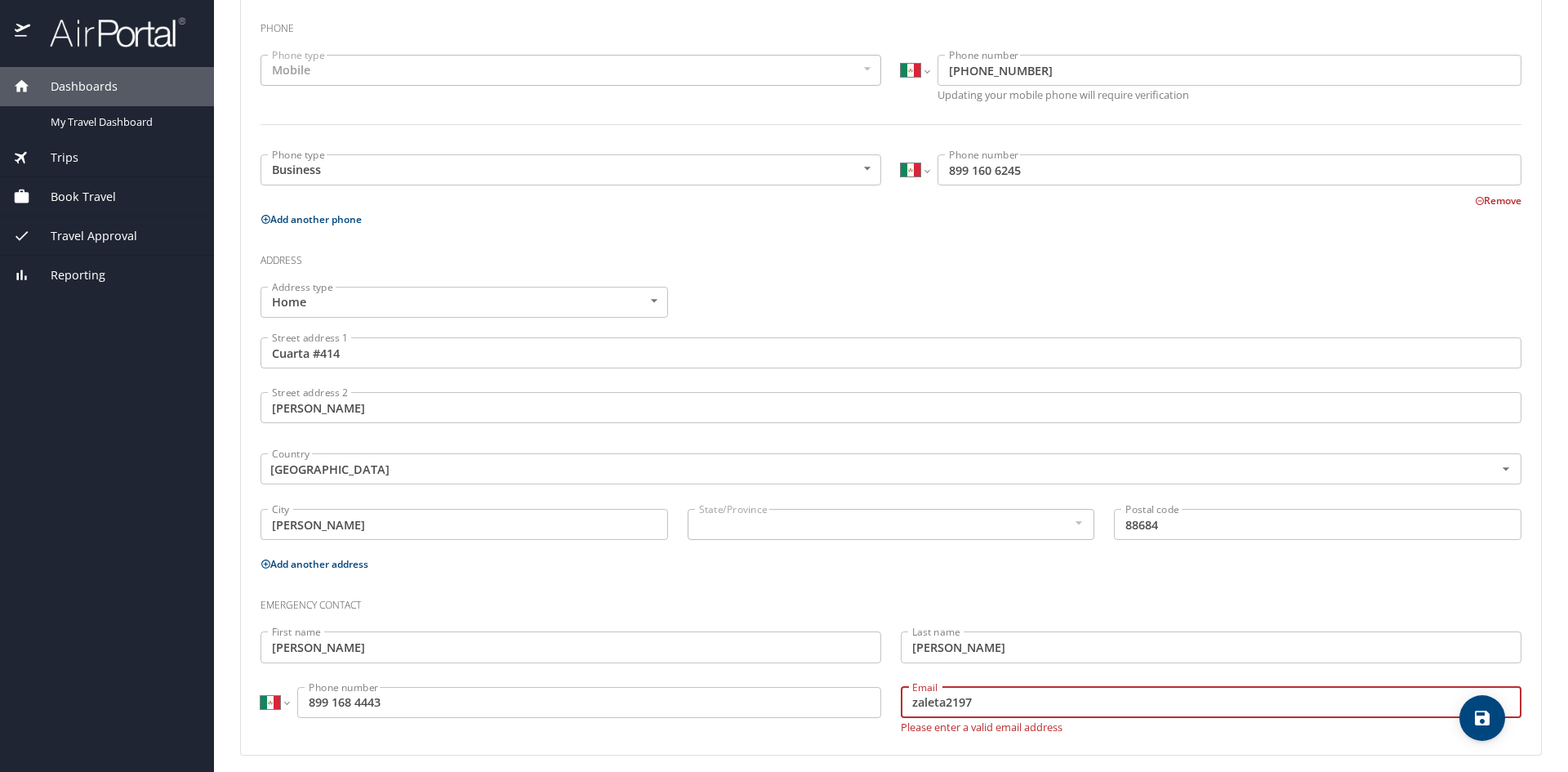
click at [1002, 700] on input "zaleta2197" at bounding box center [1212, 702] width 621 height 31
type input "[EMAIL_ADDRESS][DOMAIN_NAME]"
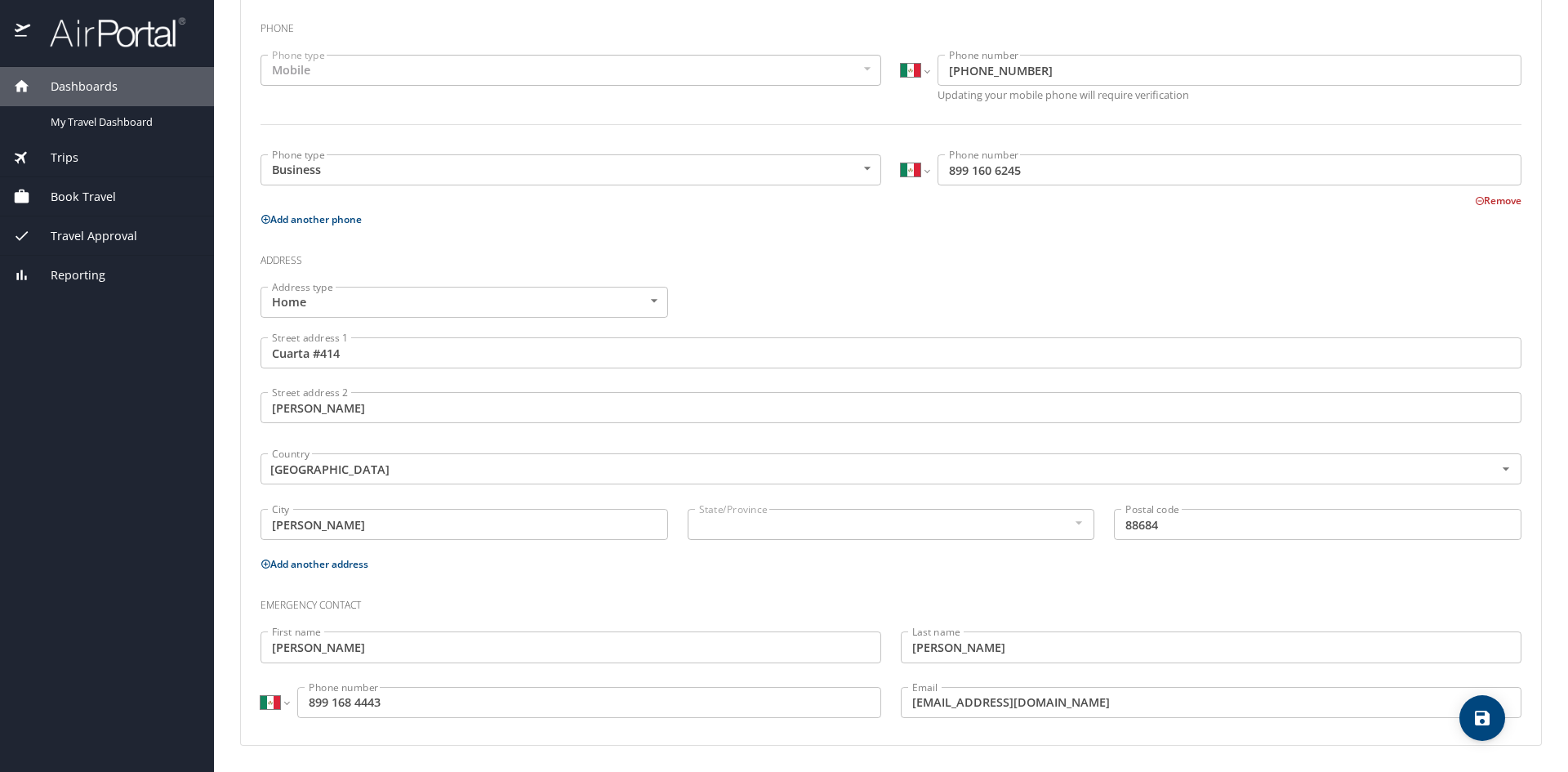
click at [1057, 622] on div "Last name [PERSON_NAME] Last name" at bounding box center [1211, 649] width 641 height 55
click at [1484, 735] on button "save" at bounding box center [1482, 718] width 46 height 46
select select "MX"
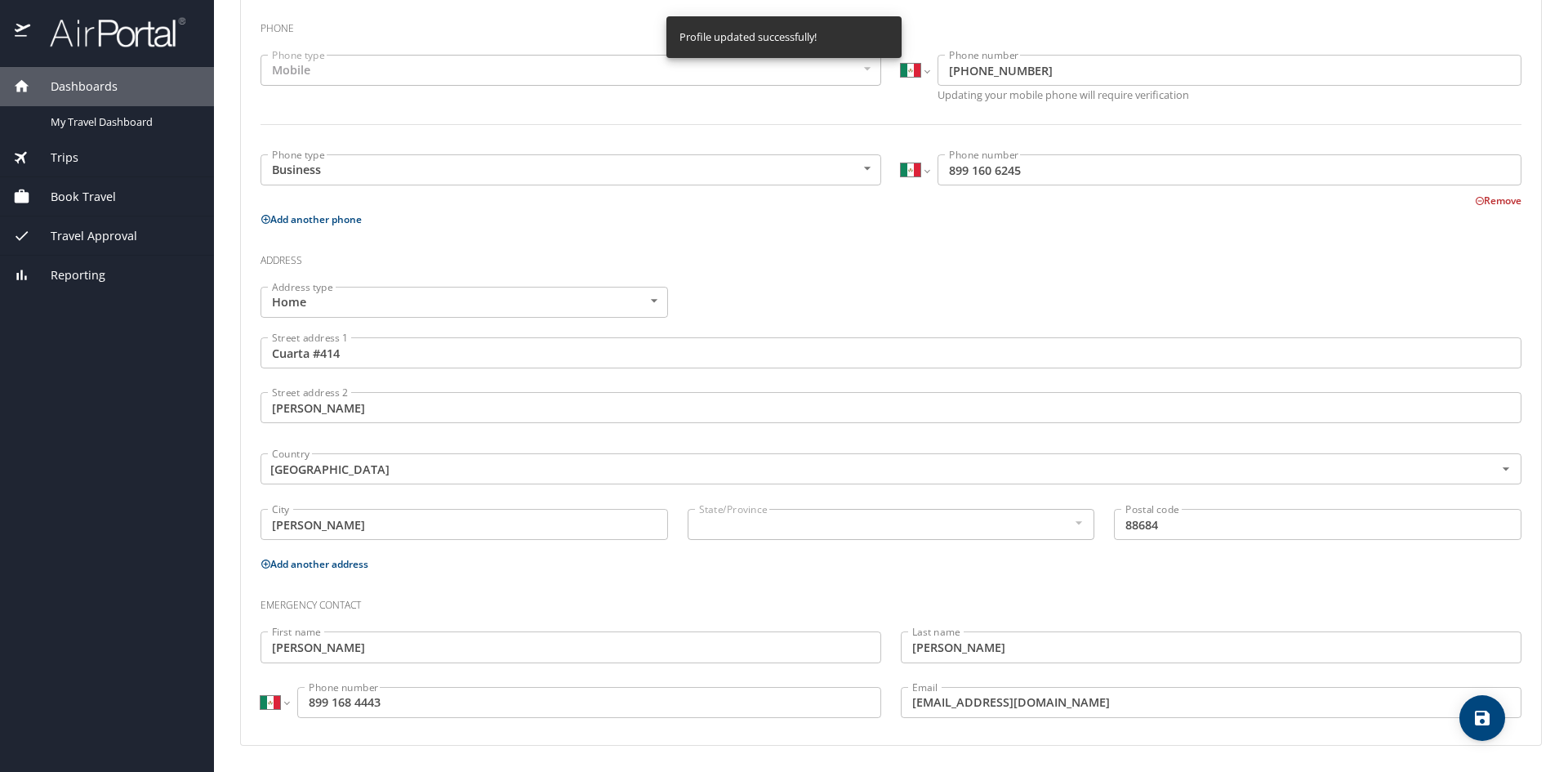
select select "MX"
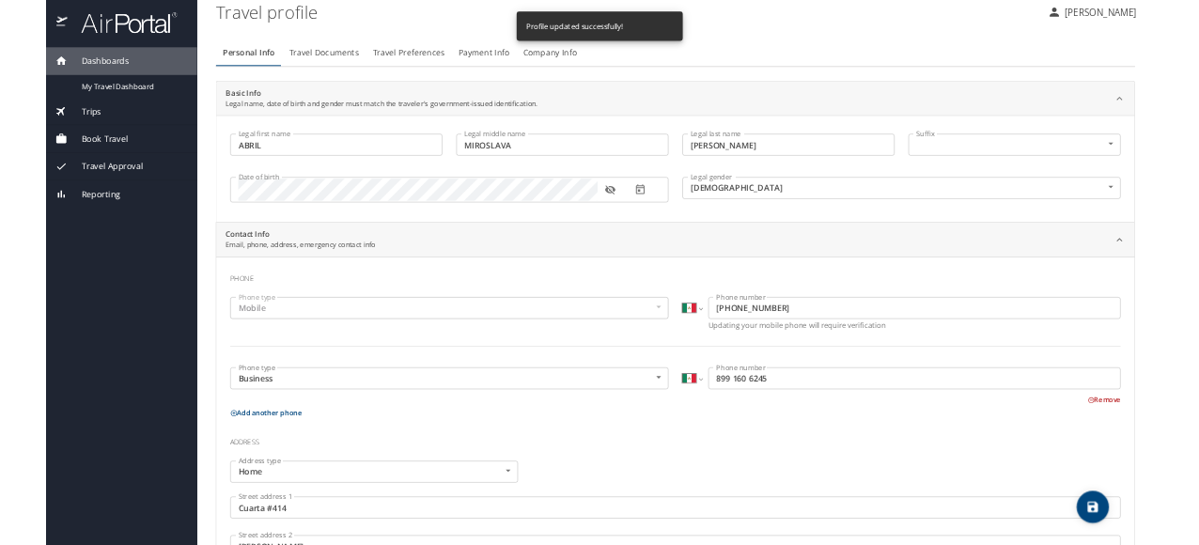
scroll to position [0, 0]
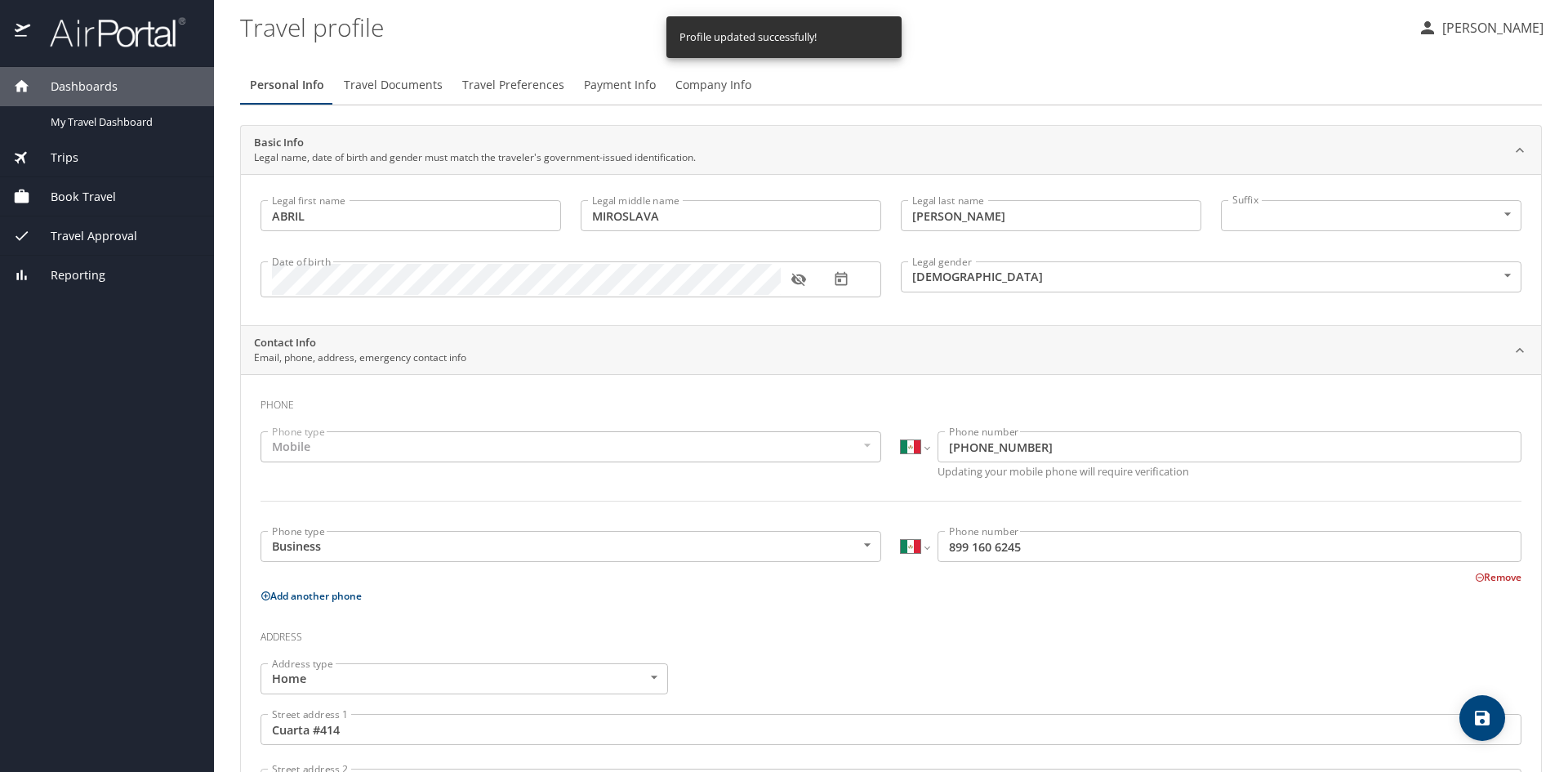
click at [417, 111] on div "Personal Info Travel Documents Travel Preferences Payment Info Company Info Bas…" at bounding box center [891, 594] width 1302 height 1057
click at [417, 92] on span "Travel Documents" at bounding box center [394, 84] width 99 height 20
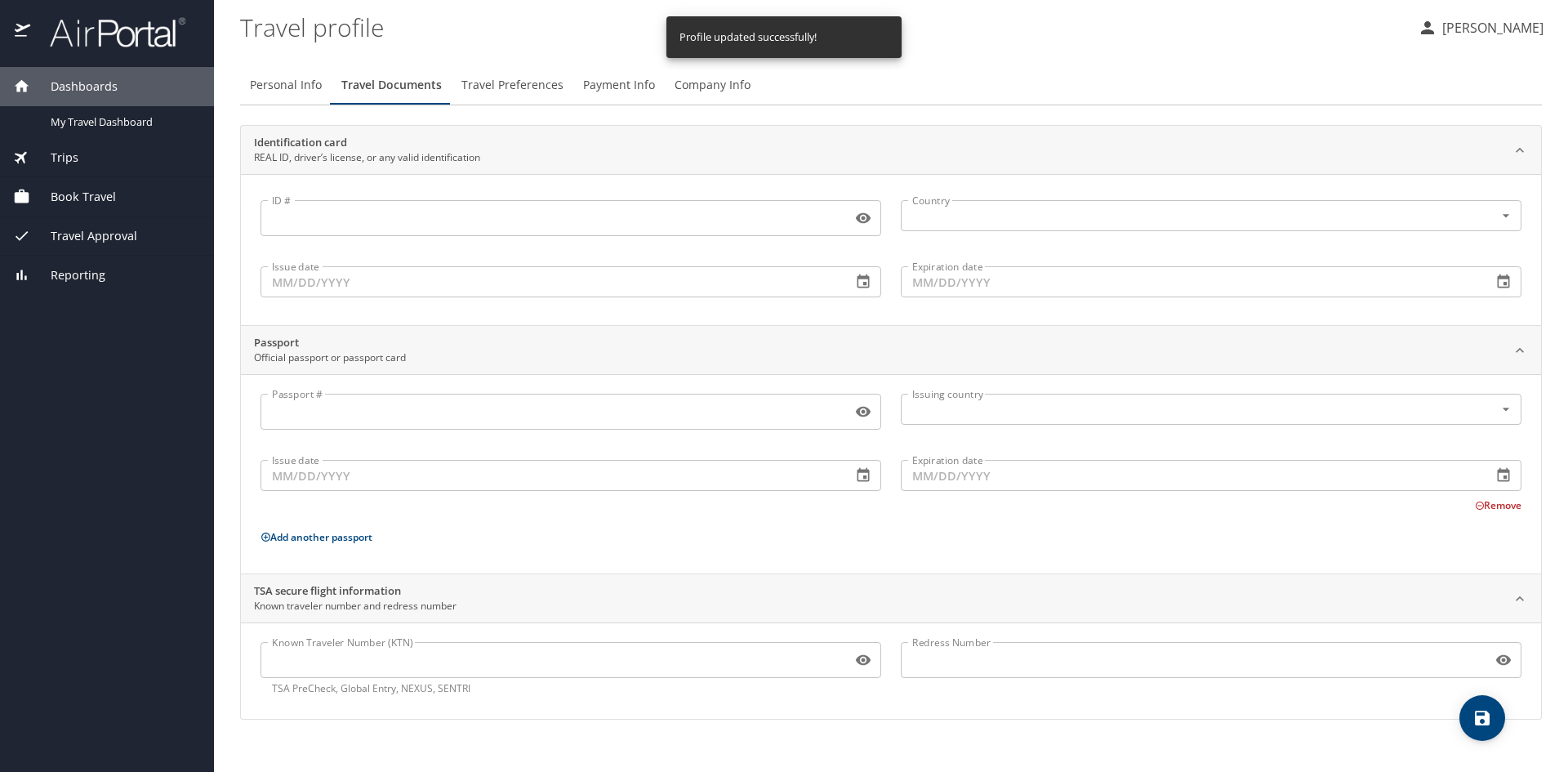
click at [501, 96] on button "Travel Preferences" at bounding box center [513, 84] width 122 height 39
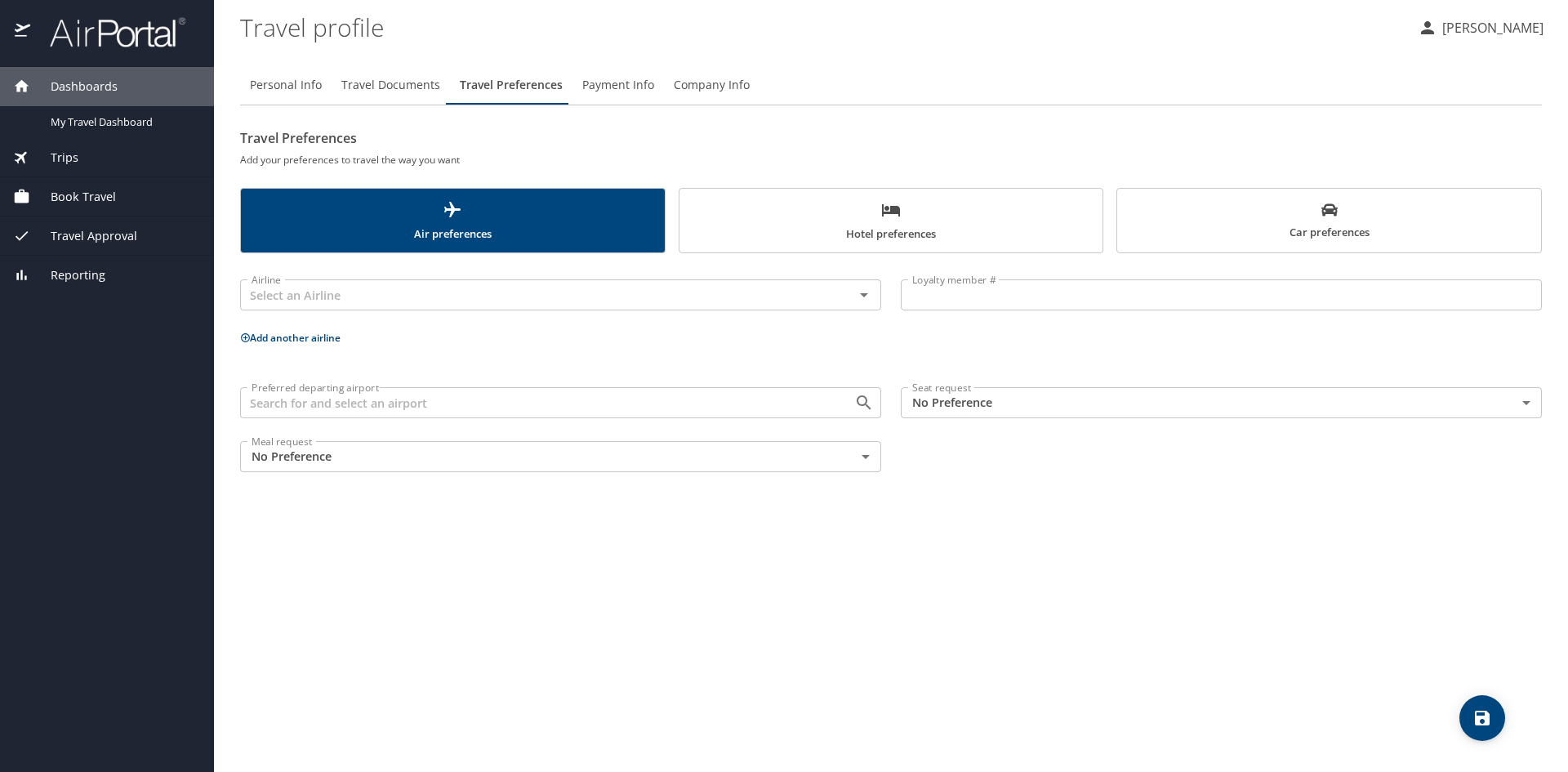
click at [590, 96] on button "Payment Info" at bounding box center [618, 84] width 91 height 39
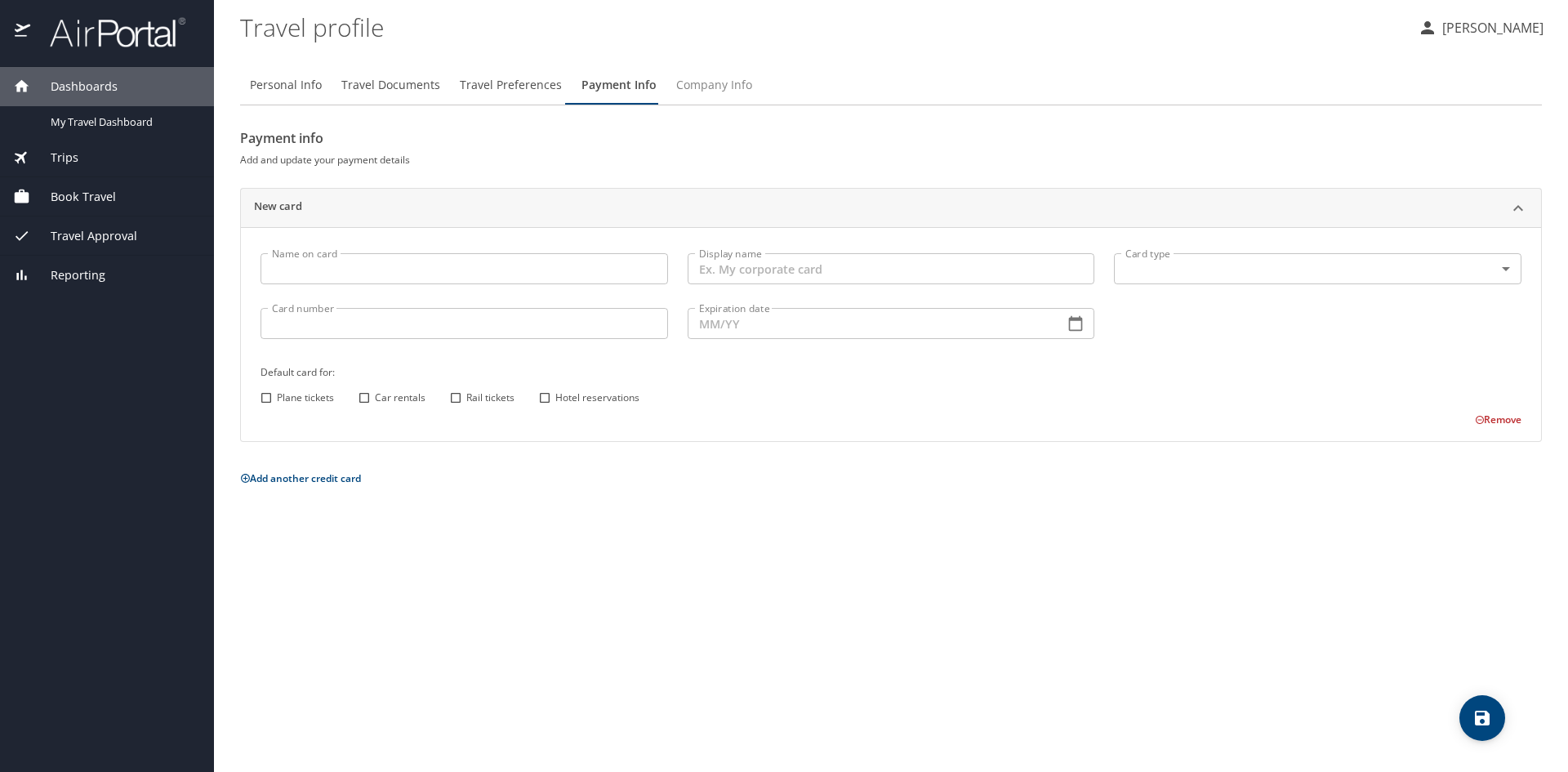
click at [686, 92] on span "Company Info" at bounding box center [714, 84] width 76 height 20
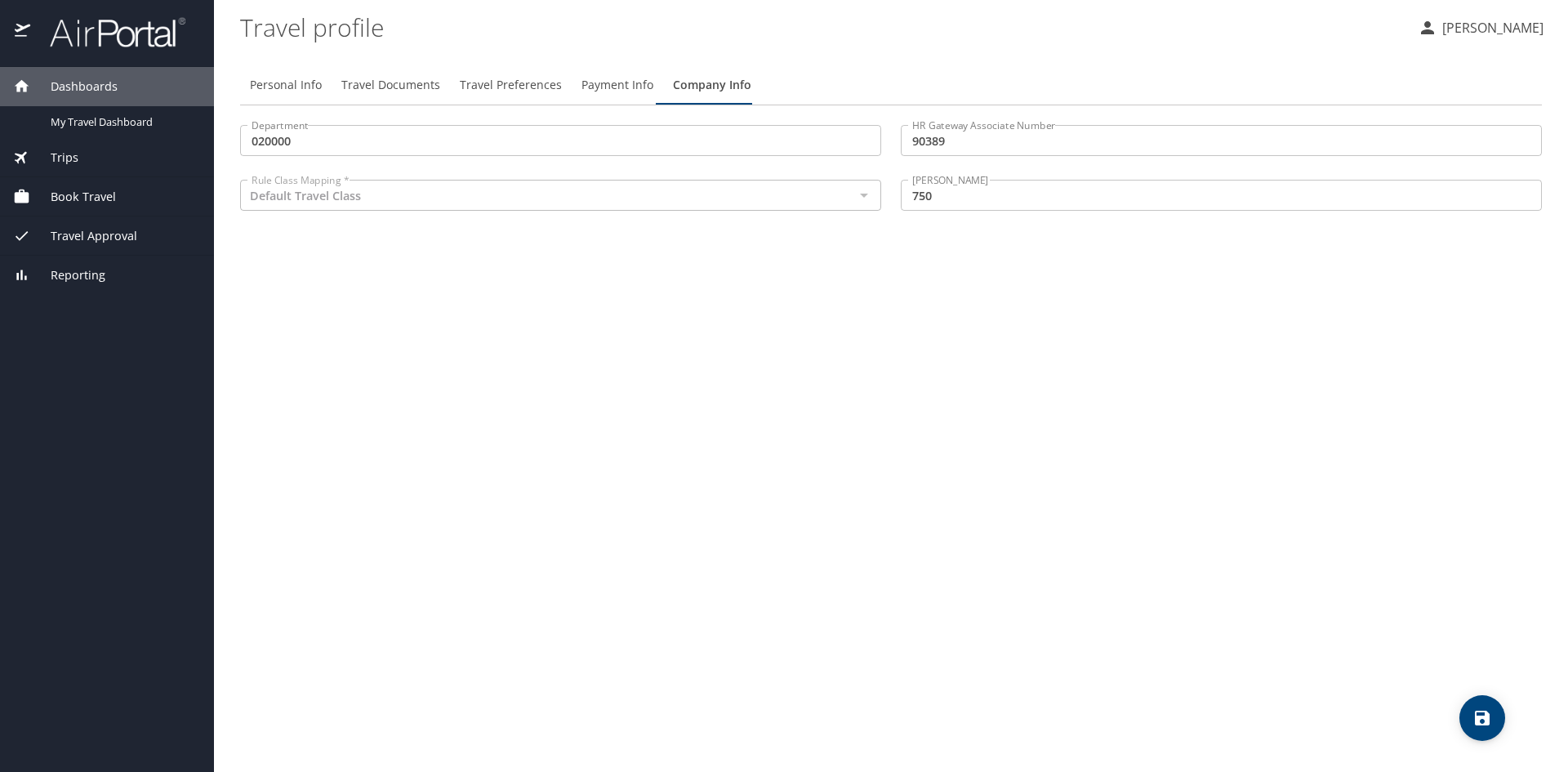
click at [486, 84] on span "Travel Preferences" at bounding box center [510, 84] width 102 height 20
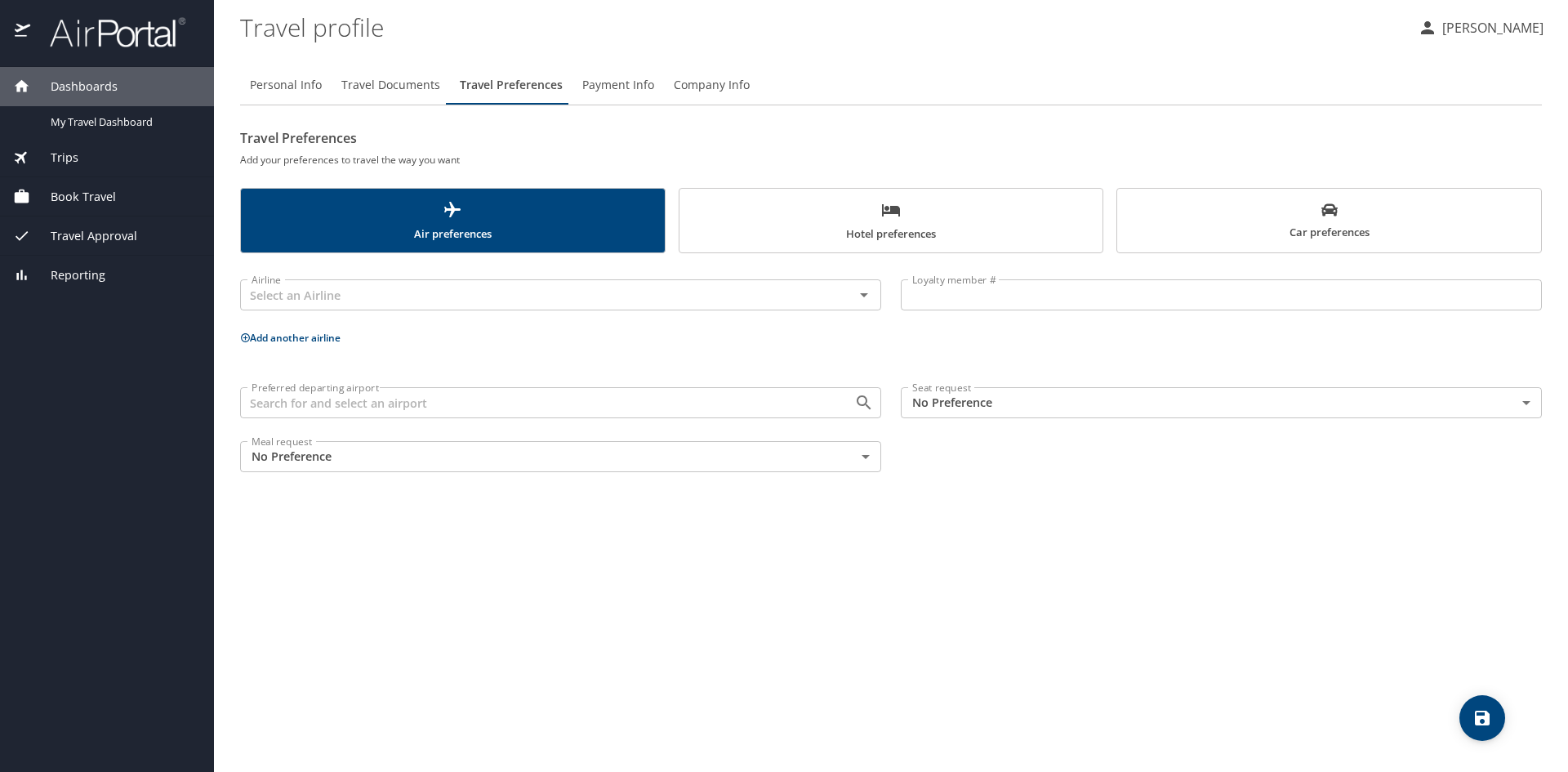
click at [359, 84] on span "Travel Documents" at bounding box center [391, 84] width 99 height 20
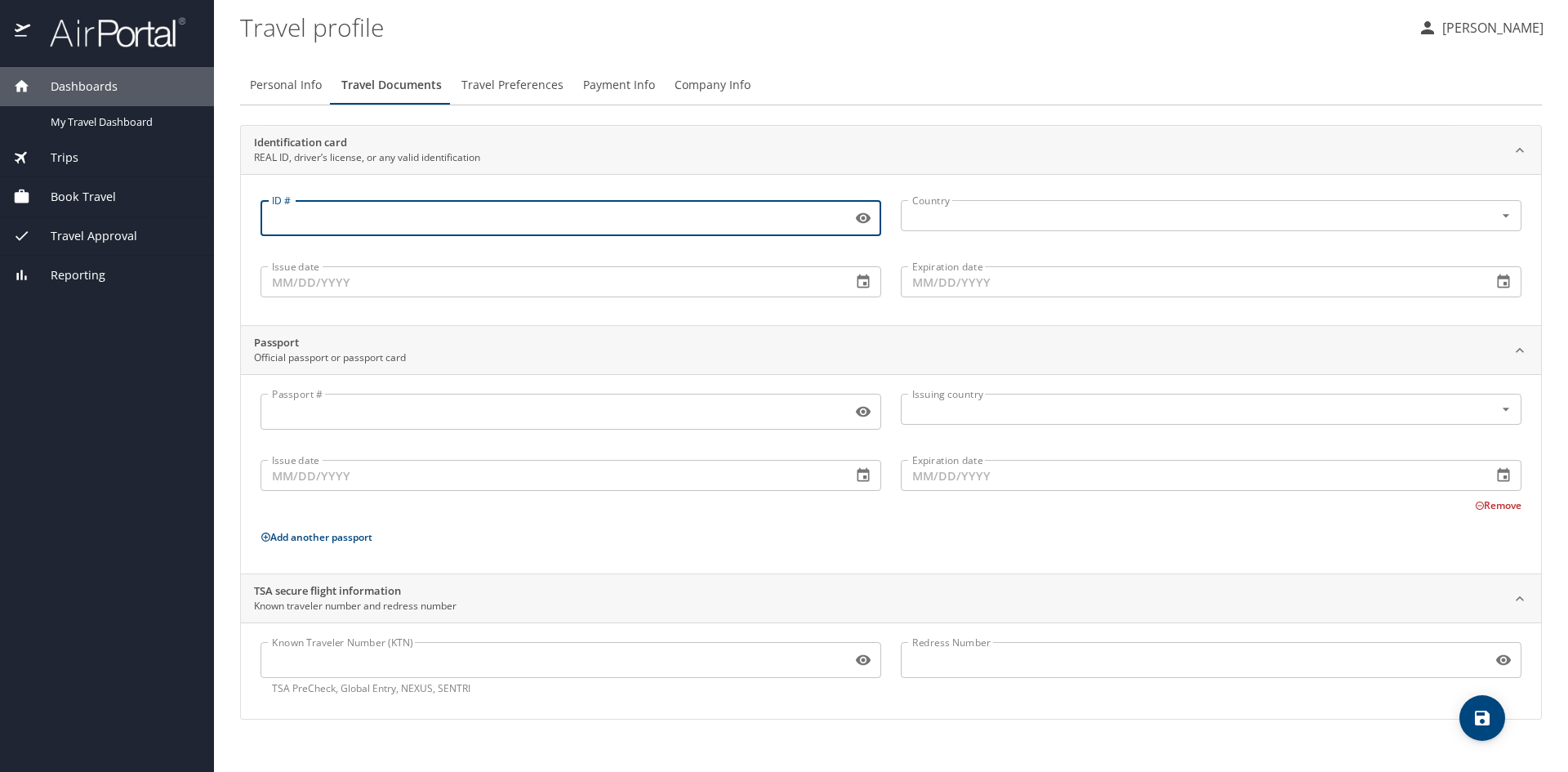
click at [358, 227] on input "ID #" at bounding box center [553, 218] width 585 height 31
click at [500, 86] on span "Travel Preferences" at bounding box center [512, 84] width 102 height 20
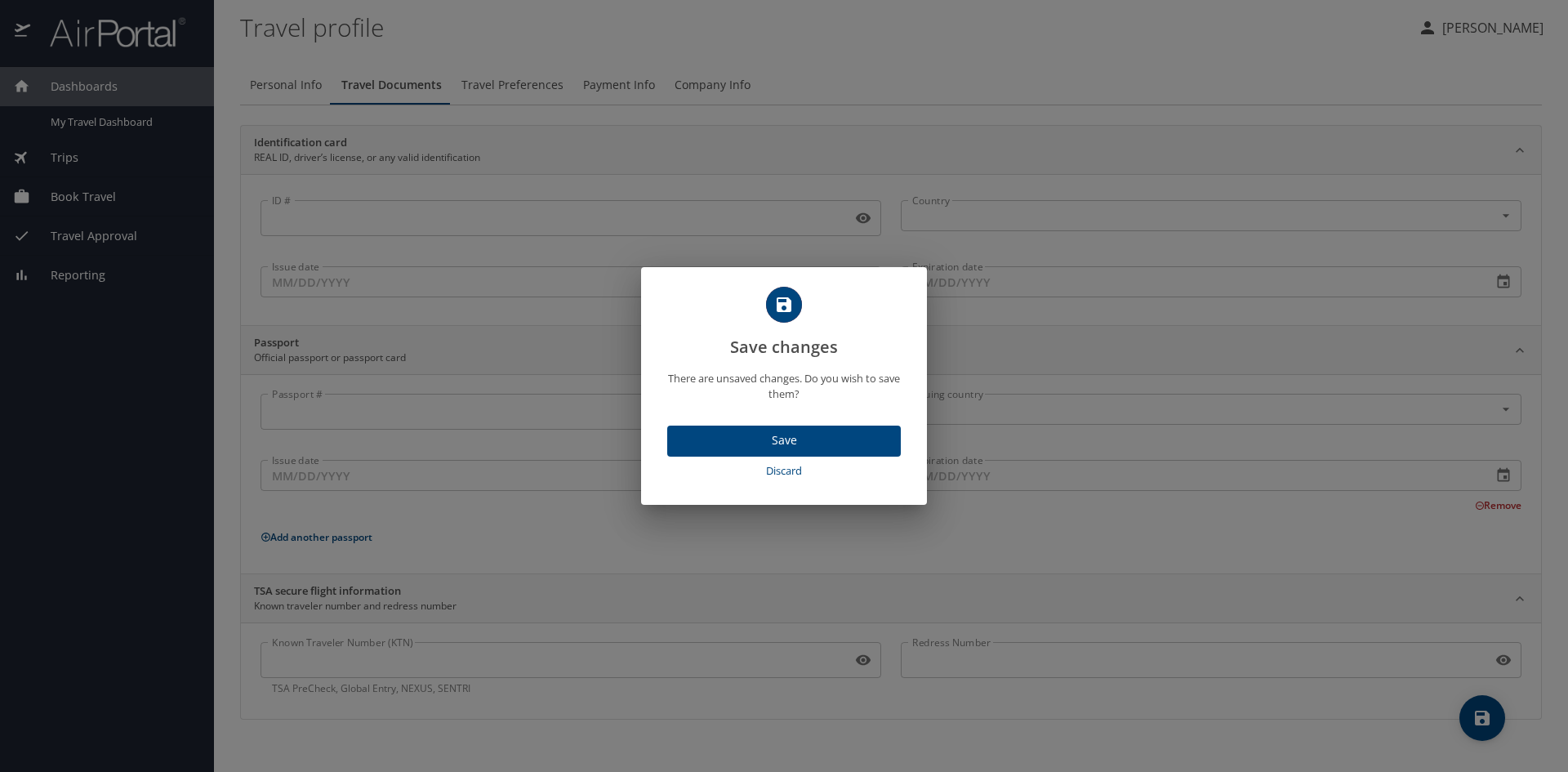
click at [782, 470] on span "Discard" at bounding box center [784, 471] width 221 height 19
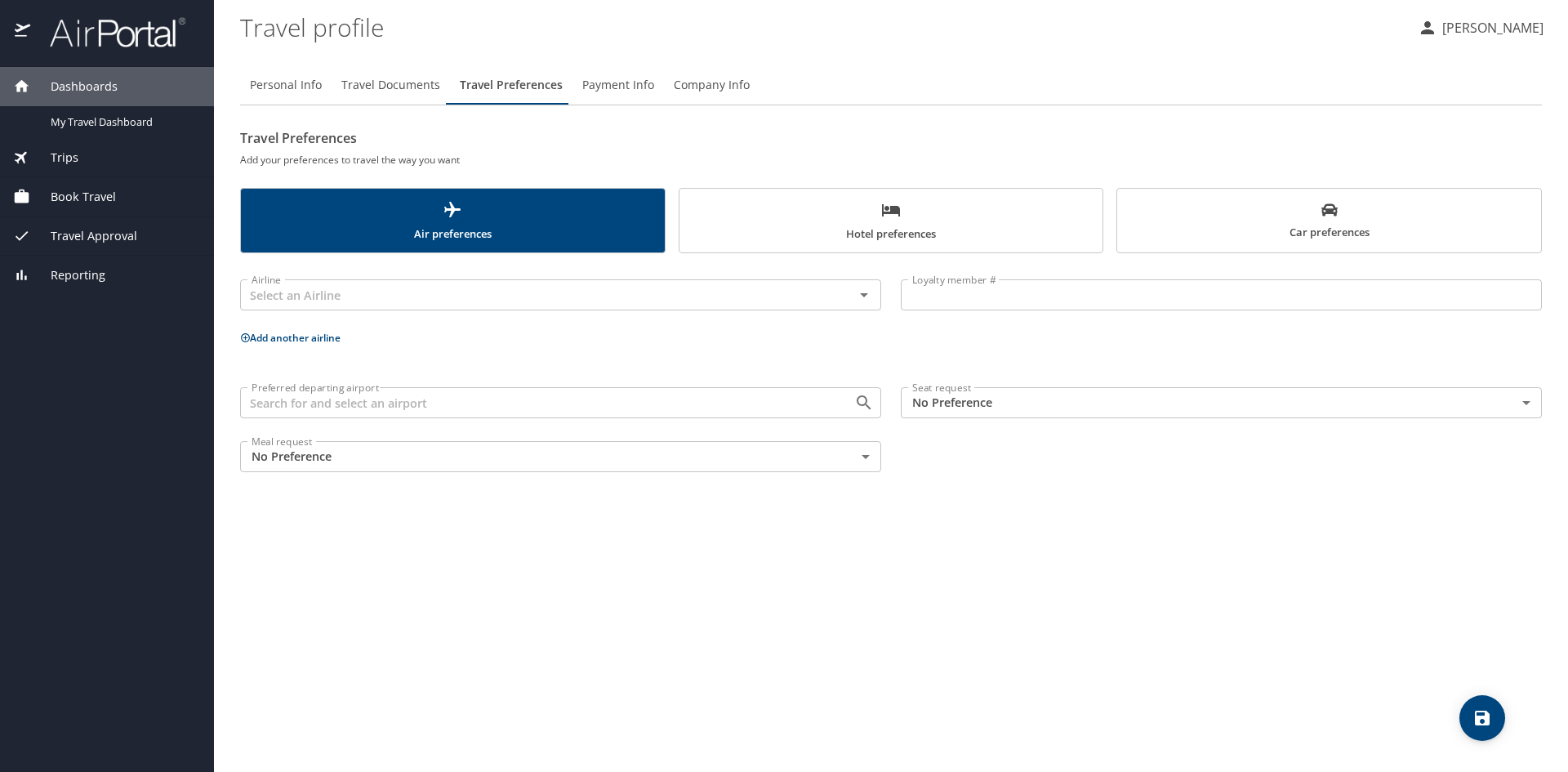
click at [345, 88] on span "Travel Documents" at bounding box center [391, 84] width 99 height 20
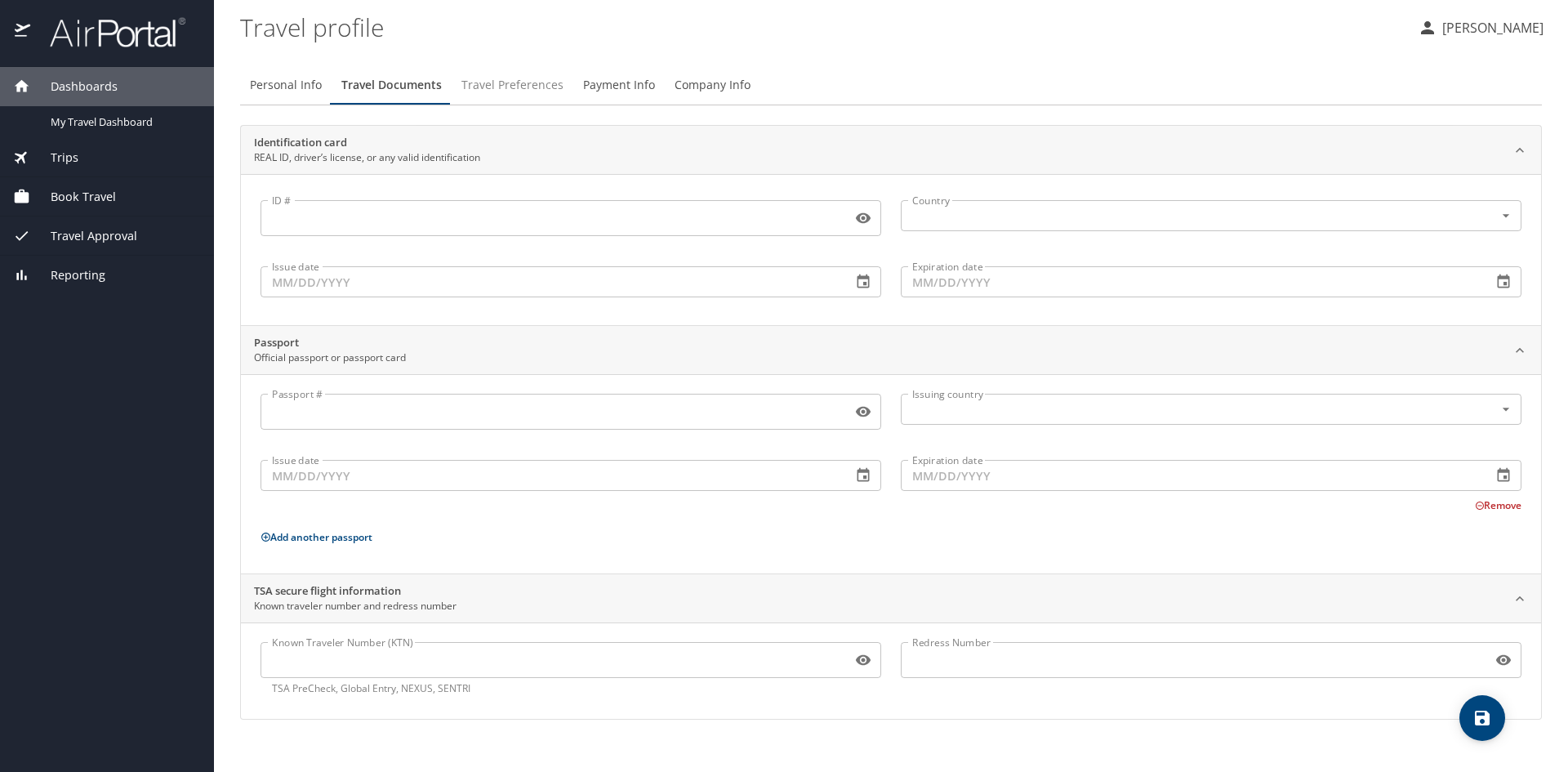
click at [524, 83] on span "Travel Preferences" at bounding box center [512, 84] width 102 height 20
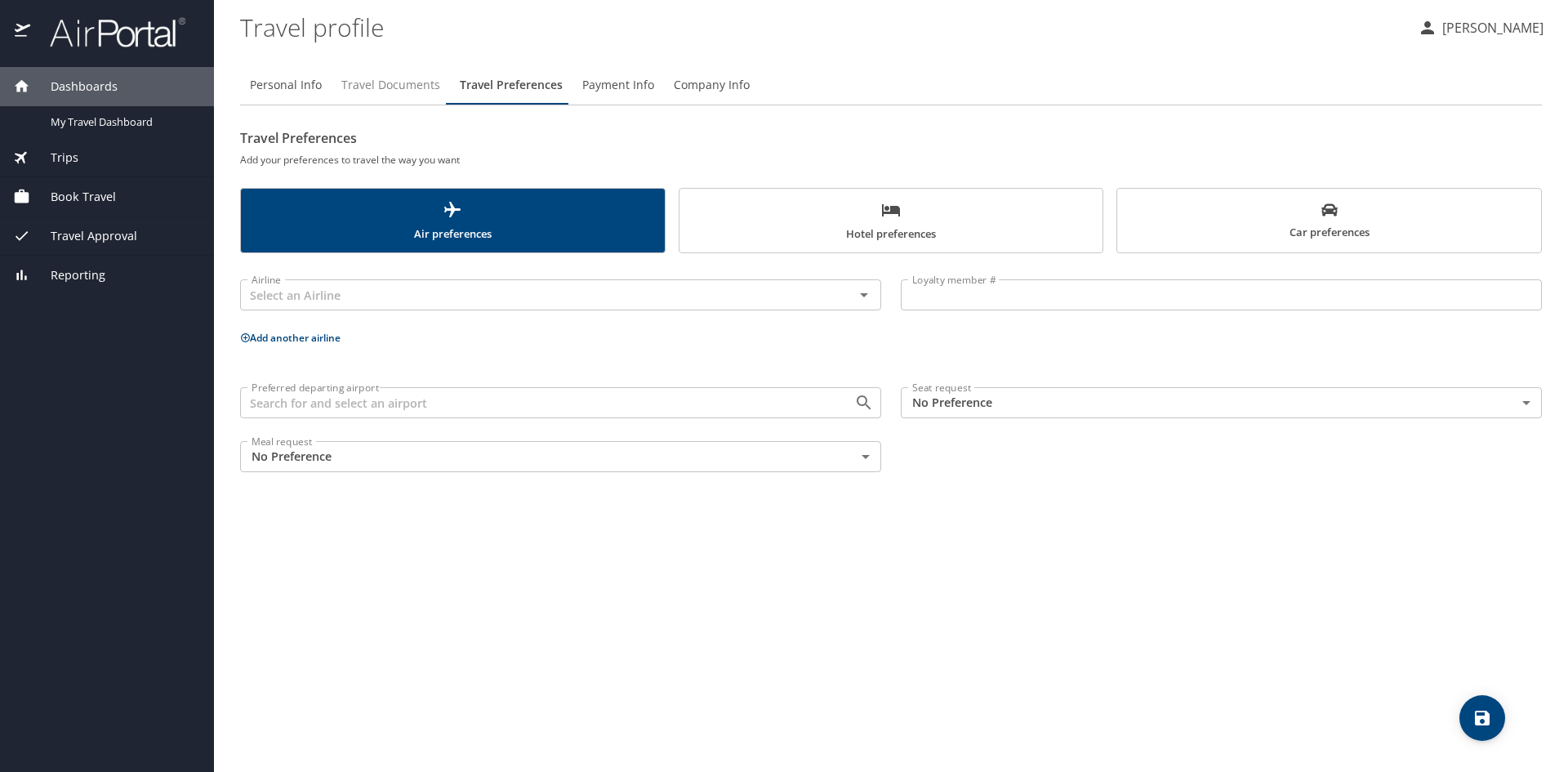
click at [393, 83] on span "Travel Documents" at bounding box center [391, 84] width 99 height 20
